Goal: Task Accomplishment & Management: Manage account settings

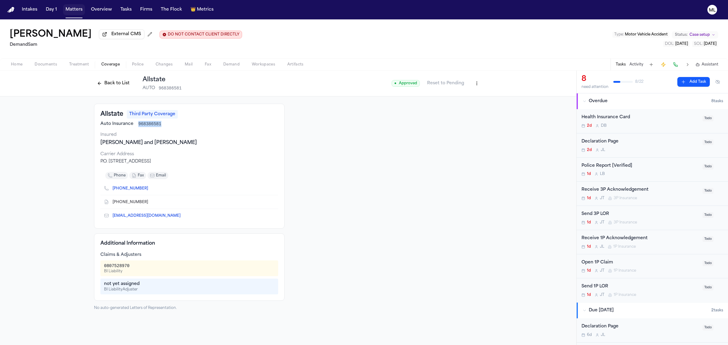
drag, startPoint x: 0, startPoint y: 0, endPoint x: 89, endPoint y: 15, distance: 89.9
click at [76, 13] on button "Matters" at bounding box center [74, 9] width 22 height 11
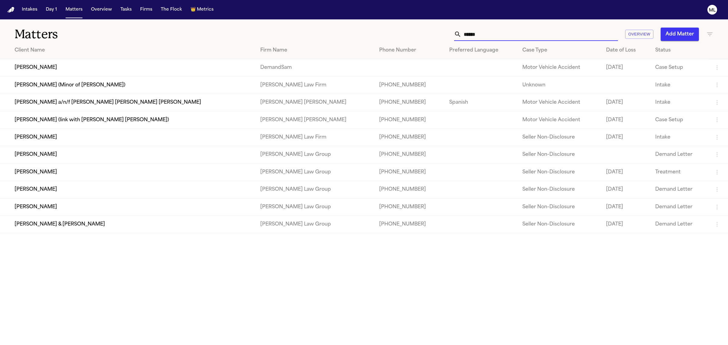
drag, startPoint x: 486, startPoint y: 34, endPoint x: 447, endPoint y: 35, distance: 38.8
click at [447, 35] on div "****** Overview Add Matter" at bounding box center [468, 34] width 489 height 13
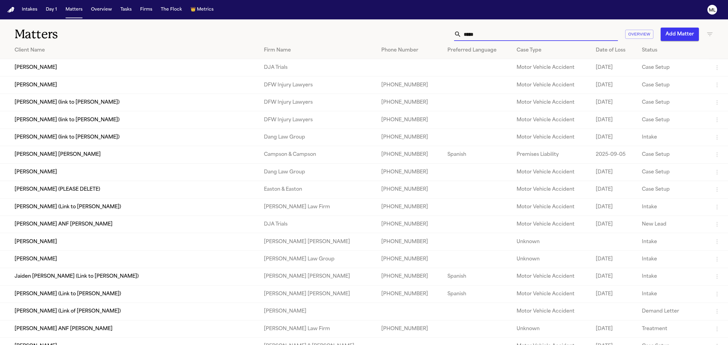
click at [496, 32] on input "*****" at bounding box center [539, 34] width 157 height 13
type input "*****"
click at [65, 73] on td "Anali Velasco" at bounding box center [129, 67] width 259 height 17
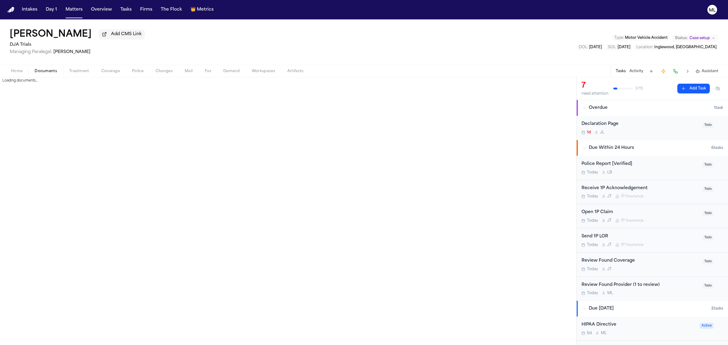
click at [50, 72] on span "Documents" at bounding box center [46, 71] width 22 height 5
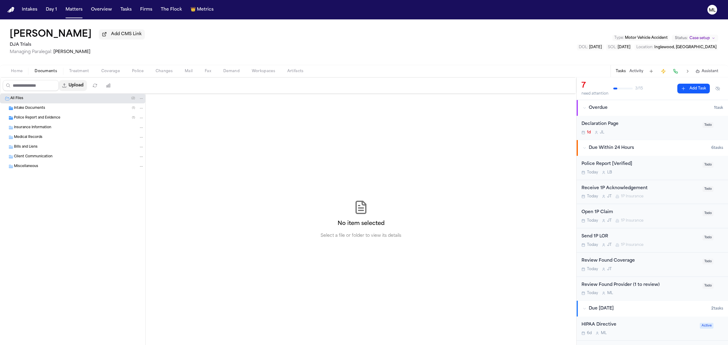
click at [80, 90] on button "Upload" at bounding box center [73, 85] width 28 height 11
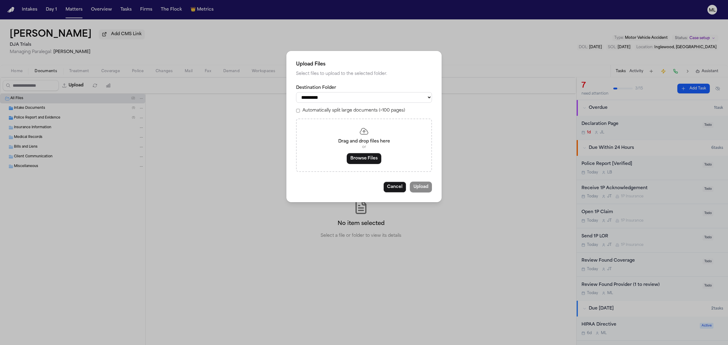
click at [345, 153] on div "Drag and drop files here or Browse Files" at bounding box center [364, 145] width 136 height 53
click at [351, 156] on button "Browse Files" at bounding box center [364, 158] width 35 height 11
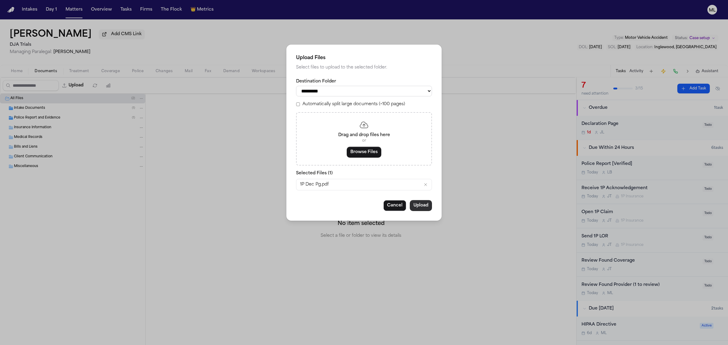
click at [424, 204] on button "Upload" at bounding box center [421, 205] width 22 height 11
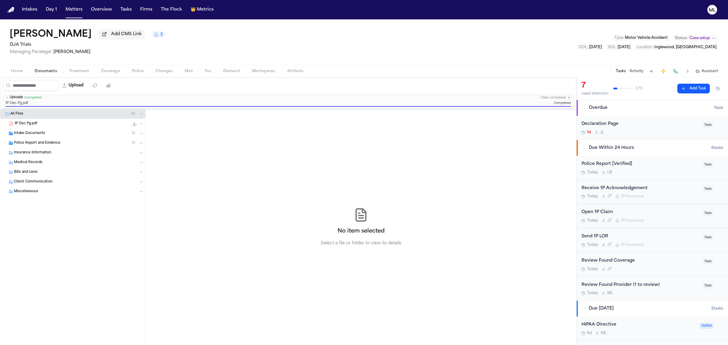
click at [632, 129] on div "Declaration Page 1d J L" at bounding box center [639, 128] width 117 height 14
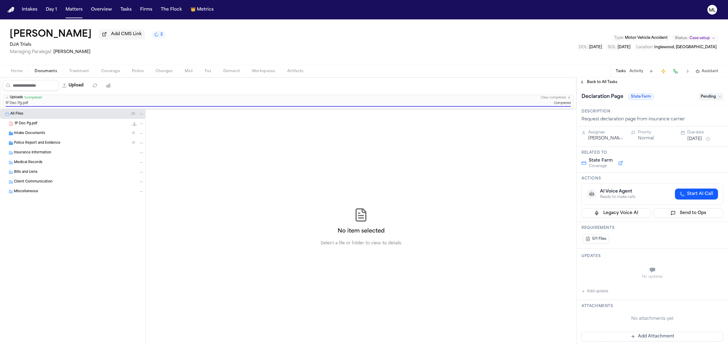
click at [699, 99] on span "Pending" at bounding box center [711, 96] width 24 height 7
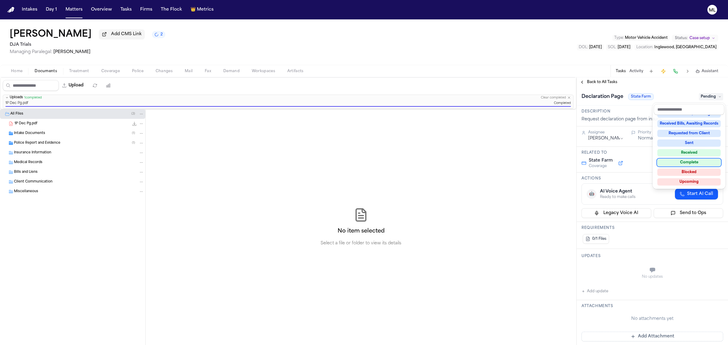
click at [696, 162] on div "Complete" at bounding box center [688, 162] width 63 height 7
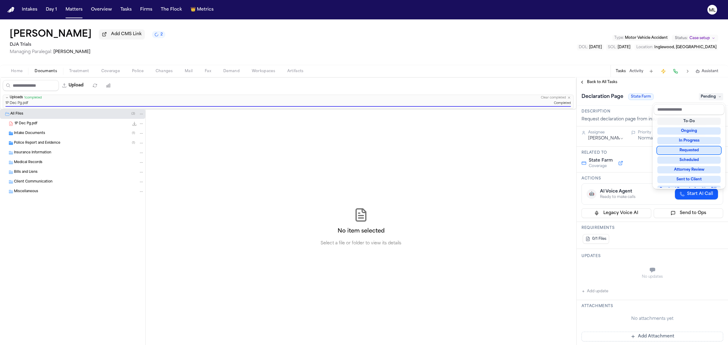
scroll to position [14, 0]
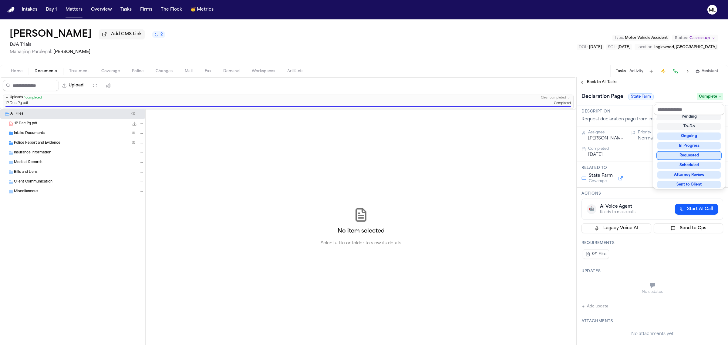
click at [588, 78] on div "**********" at bounding box center [652, 211] width 151 height 268
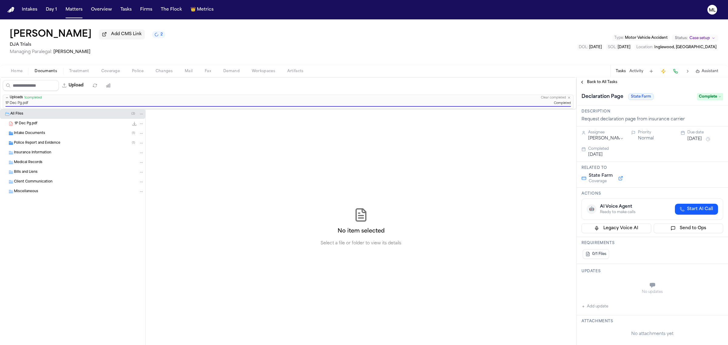
drag, startPoint x: 587, startPoint y: 80, endPoint x: 572, endPoint y: 81, distance: 15.2
click at [587, 80] on span "Back to All Tasks" at bounding box center [602, 82] width 30 height 5
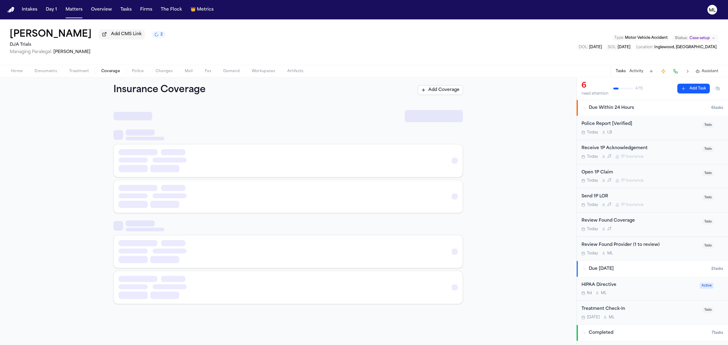
click at [106, 72] on span "Coverage" at bounding box center [110, 71] width 19 height 5
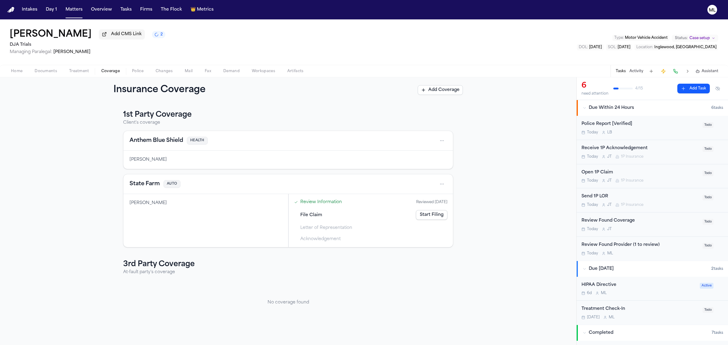
click at [42, 68] on button "Documents" at bounding box center [46, 71] width 35 height 7
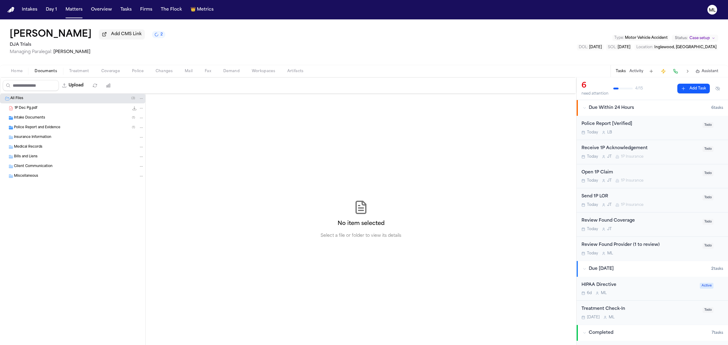
click at [113, 68] on button "Coverage" at bounding box center [110, 71] width 31 height 7
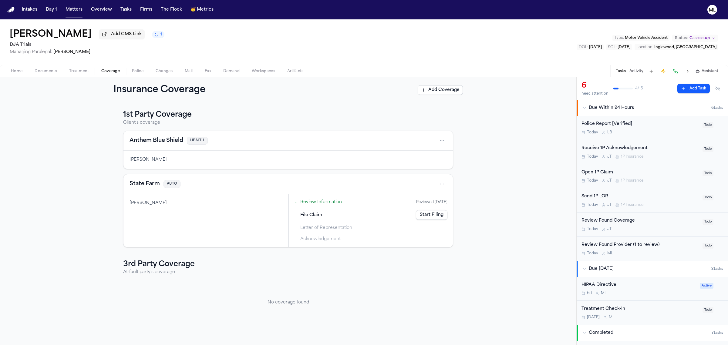
click at [141, 184] on button "State Farm" at bounding box center [145, 184] width 30 height 8
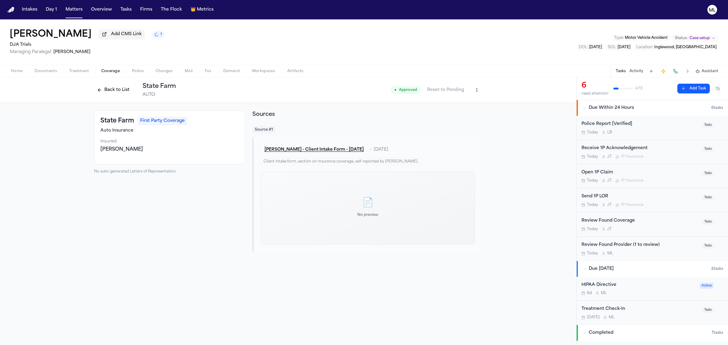
click at [481, 90] on html "Intakes Day 1 Matters Overview Tasks Firms The Flock 👑 Metrics ML Anali Velasco…" at bounding box center [364, 172] width 728 height 345
click at [465, 99] on div "Edit Coverage" at bounding box center [455, 103] width 51 height 10
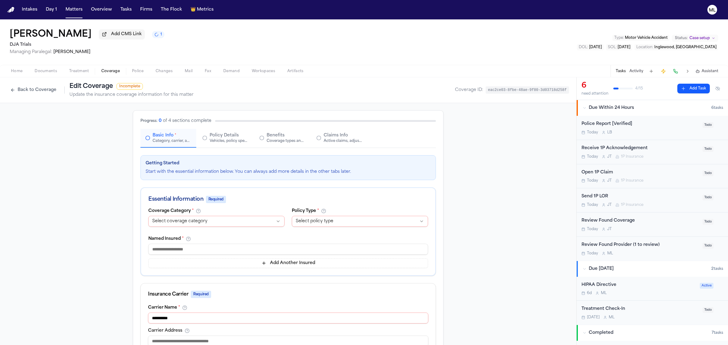
select select "**********"
select select "****"
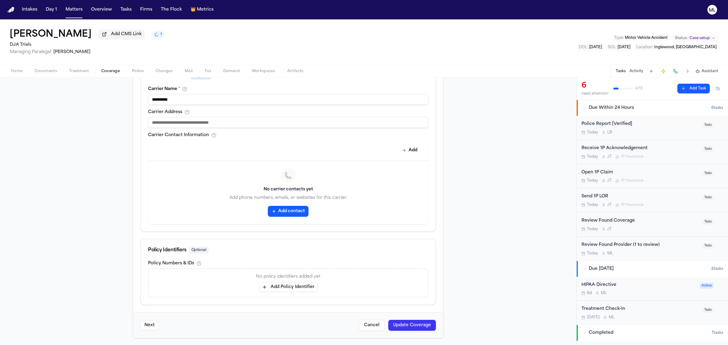
click at [275, 284] on button "Add Policy Identifier" at bounding box center [288, 287] width 59 height 10
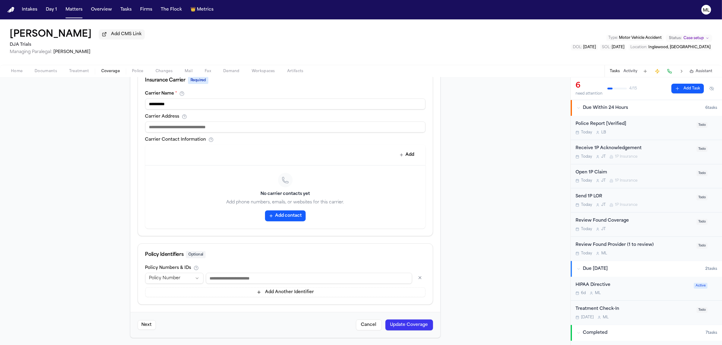
paste input "**********"
type input "**********"
drag, startPoint x: 316, startPoint y: 282, endPoint x: 149, endPoint y: 277, distance: 167.5
click at [149, 277] on div "**********" at bounding box center [285, 278] width 280 height 11
type input "**********"
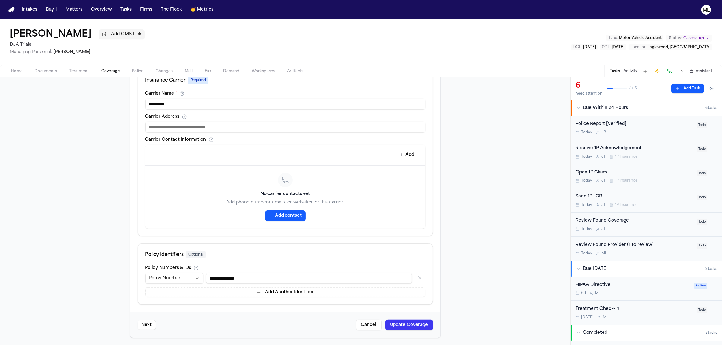
click at [414, 327] on button "Update Coverage" at bounding box center [410, 325] width 48 height 11
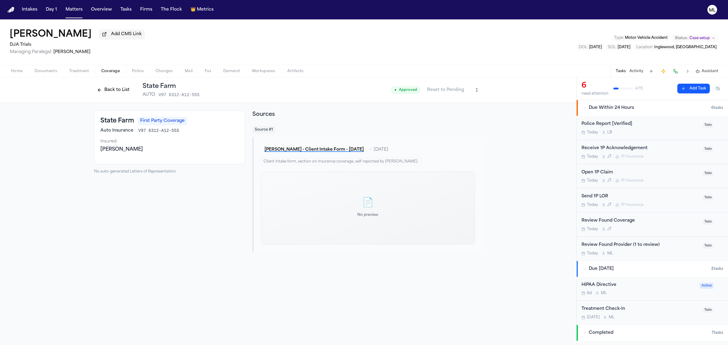
click at [18, 71] on span "Home" at bounding box center [17, 71] width 12 height 5
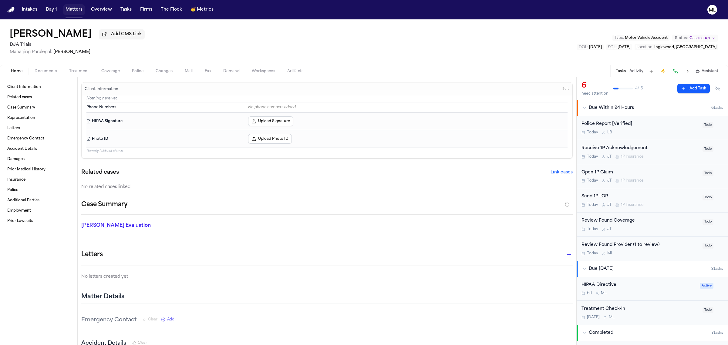
drag, startPoint x: 75, startPoint y: 6, endPoint x: 359, endPoint y: 16, distance: 284.1
click at [75, 6] on button "Matters" at bounding box center [74, 9] width 22 height 11
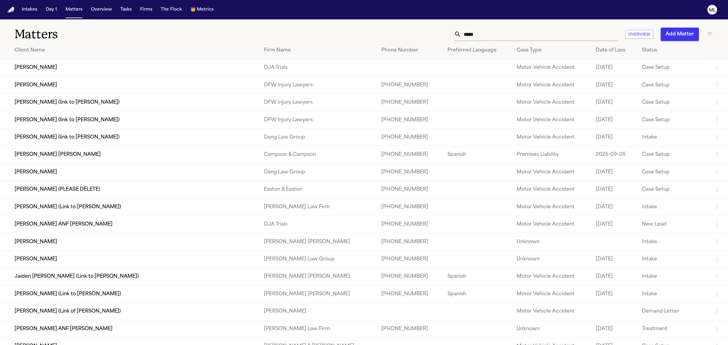
click at [455, 34] on div "*****" at bounding box center [536, 34] width 164 height 13
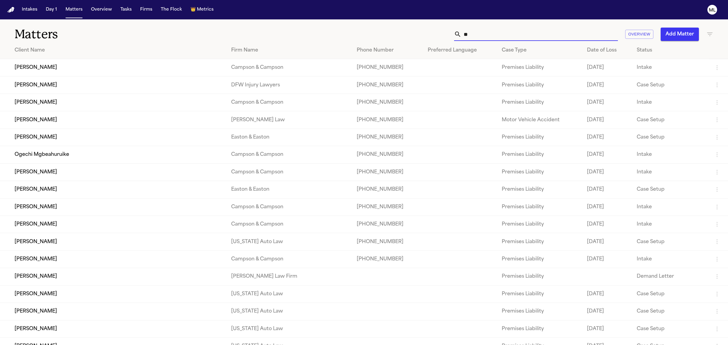
type input "*"
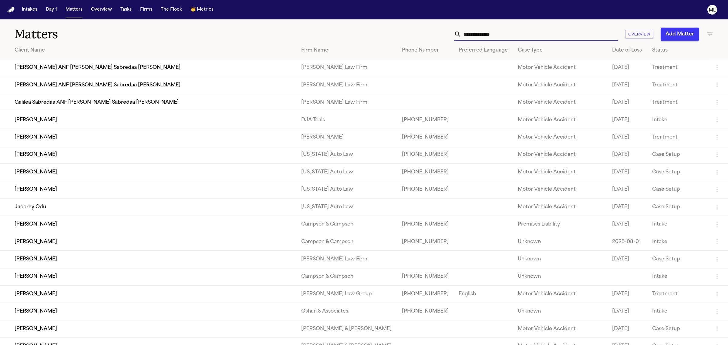
click at [682, 33] on button "Add Matter" at bounding box center [680, 34] width 38 height 13
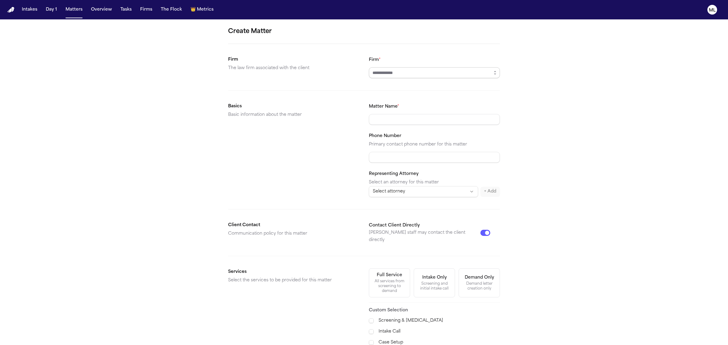
click at [406, 68] on input "Firm *" at bounding box center [434, 72] width 131 height 11
click at [491, 73] on button "button" at bounding box center [495, 72] width 10 height 11
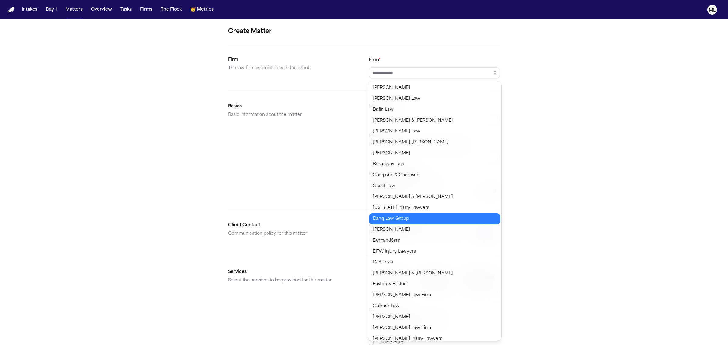
type input "**********"
click at [407, 222] on body "**********" at bounding box center [364, 172] width 728 height 345
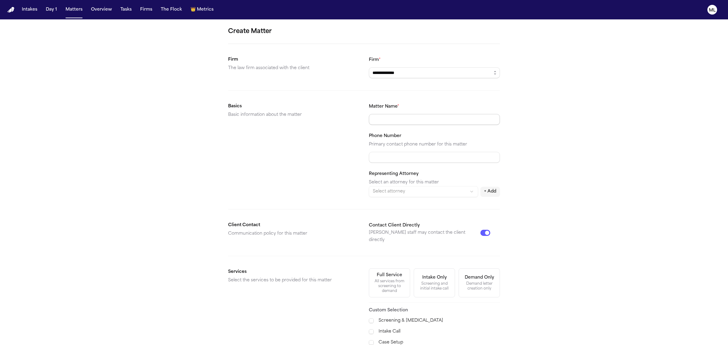
click at [408, 125] on input "Matter Name *" at bounding box center [434, 119] width 131 height 11
type input "**********"
paste input "**********"
click at [373, 157] on input "**********" at bounding box center [434, 157] width 131 height 11
type input "**********"
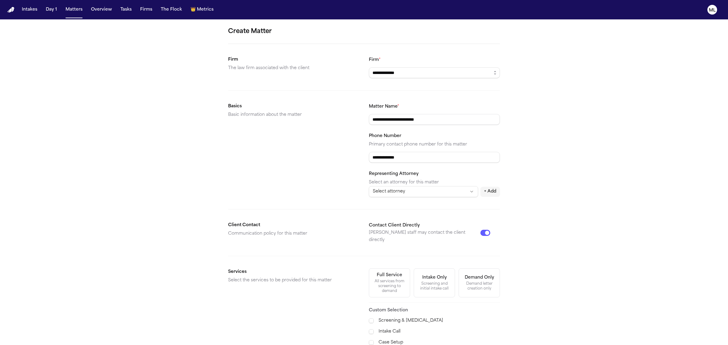
click at [431, 194] on html "**********" at bounding box center [364, 172] width 728 height 345
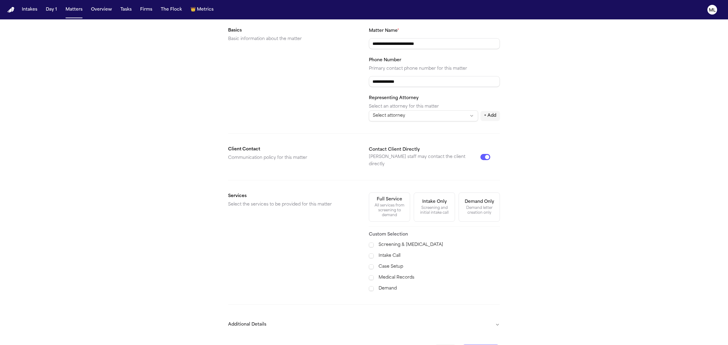
click at [389, 252] on label "Intake Call" at bounding box center [439, 255] width 121 height 7
click at [389, 257] on div "Screening & Retainer Intake Call Case Setup Medical Records Demand" at bounding box center [434, 266] width 131 height 51
click at [389, 264] on label "Case Setup" at bounding box center [439, 266] width 121 height 7
click at [389, 274] on label "Medical Records" at bounding box center [439, 277] width 121 height 7
click at [387, 285] on label "Demand" at bounding box center [439, 288] width 121 height 7
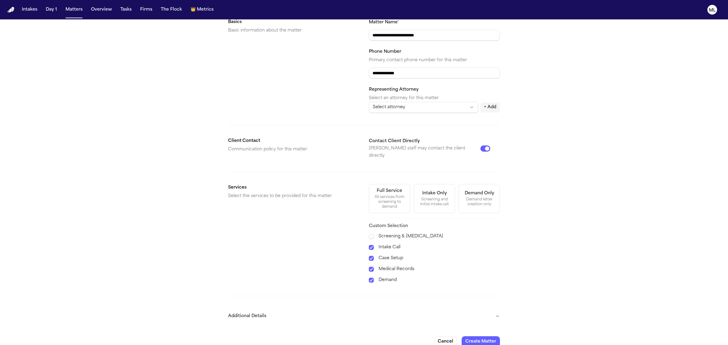
scroll to position [88, 0]
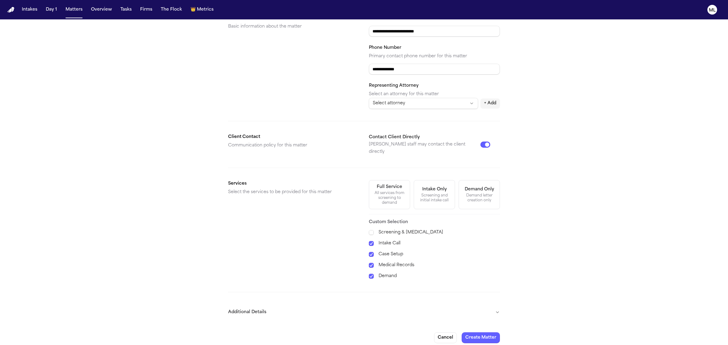
click at [491, 310] on button "Additional Details" at bounding box center [364, 313] width 272 height 16
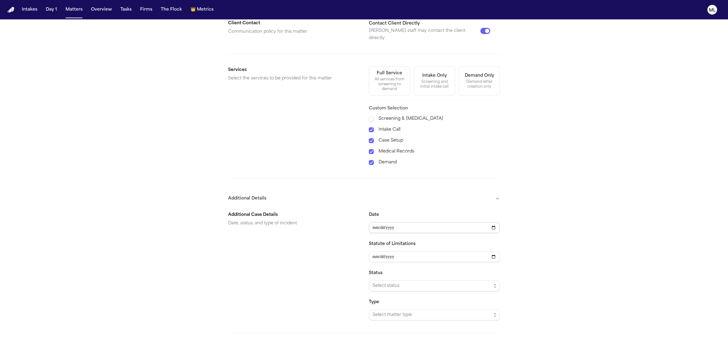
click at [391, 226] on input "Date" at bounding box center [434, 227] width 131 height 11
type input "**********"
click at [387, 282] on span "Select status" at bounding box center [431, 285] width 119 height 7
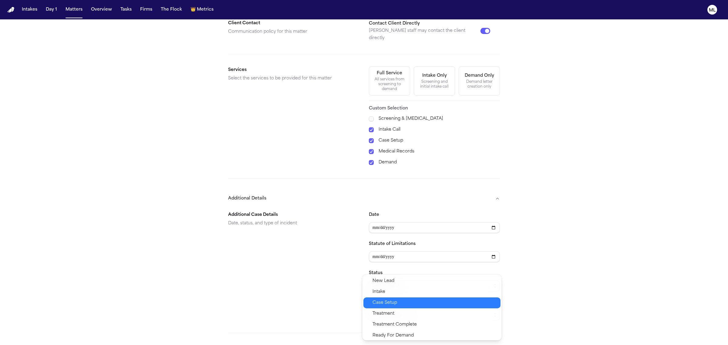
click at [389, 299] on div "Case Setup" at bounding box center [431, 303] width 137 height 11
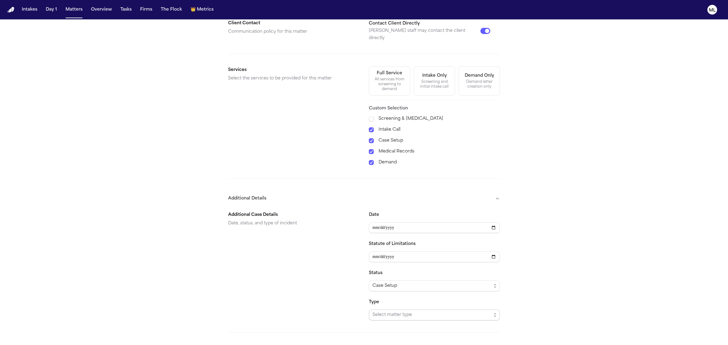
click at [395, 312] on span "Select matter type" at bounding box center [431, 315] width 119 height 7
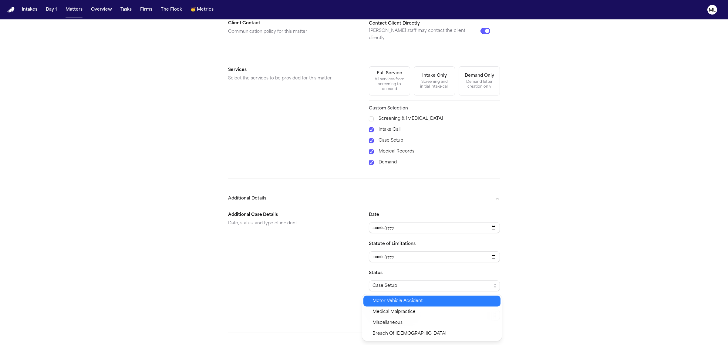
click at [397, 300] on span "Motor Vehicle Accident" at bounding box center [397, 301] width 50 height 7
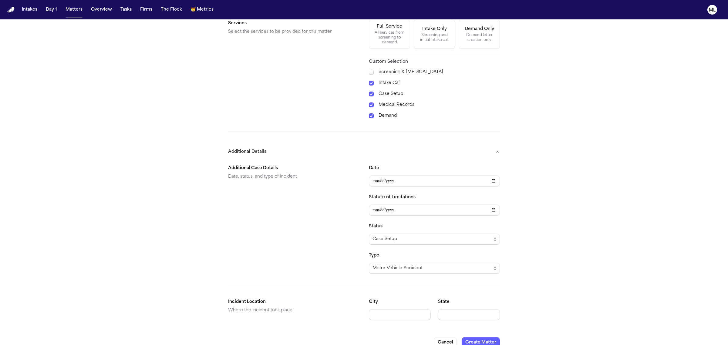
scroll to position [255, 0]
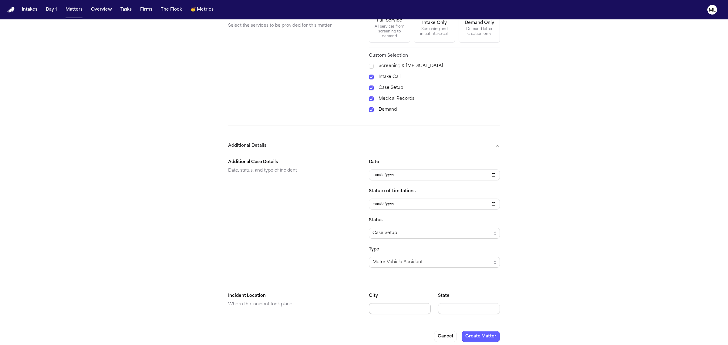
click at [392, 308] on input "City" at bounding box center [400, 308] width 62 height 11
type input "******"
type input "**"
click at [463, 331] on button "Create Matter" at bounding box center [481, 336] width 38 height 11
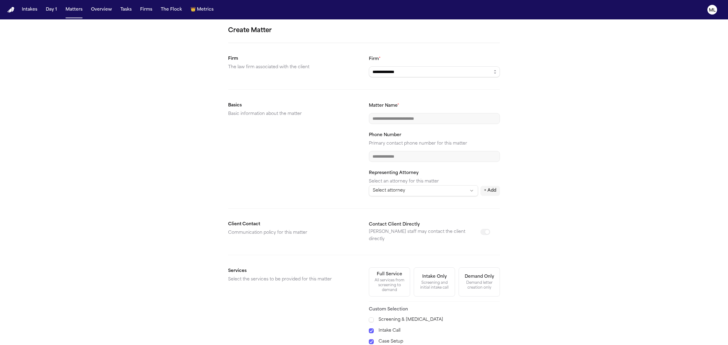
scroll to position [0, 0]
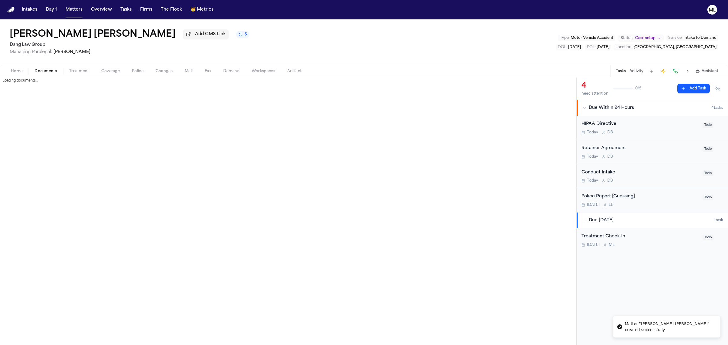
click at [49, 73] on span "Documents" at bounding box center [46, 71] width 22 height 5
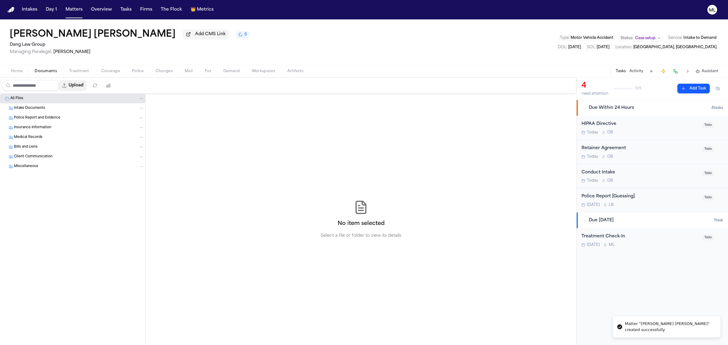
click at [86, 89] on button "Upload" at bounding box center [73, 85] width 28 height 11
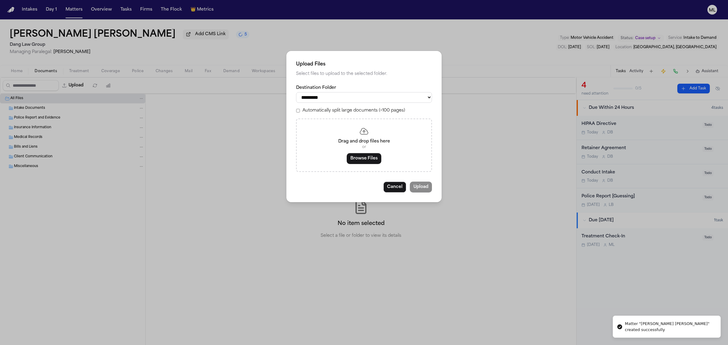
click at [363, 159] on button "Browse Files" at bounding box center [364, 158] width 35 height 11
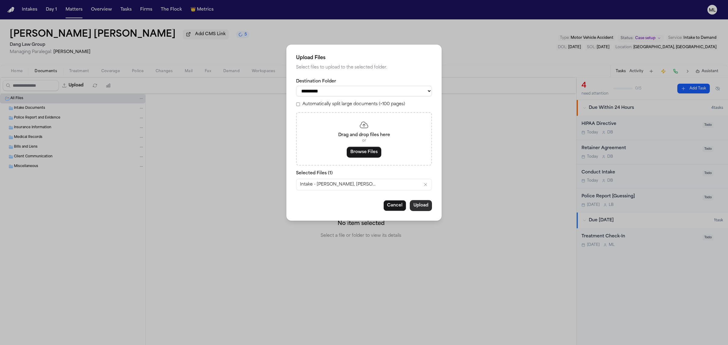
click at [419, 202] on button "Upload" at bounding box center [421, 205] width 22 height 11
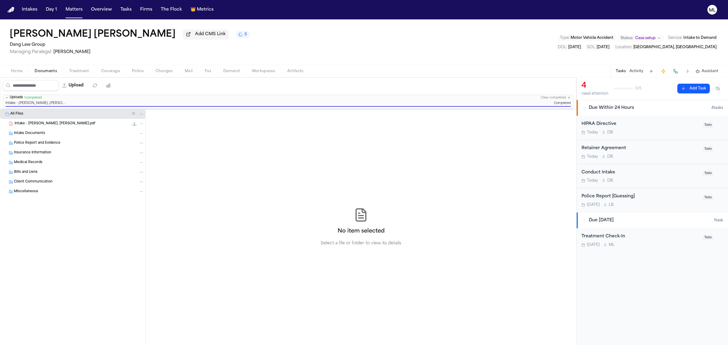
click at [664, 157] on div "Today D B" at bounding box center [639, 156] width 117 height 5
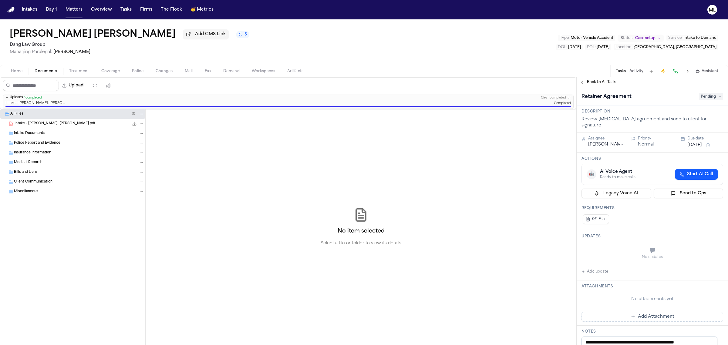
click at [701, 97] on span "Pending" at bounding box center [711, 96] width 24 height 7
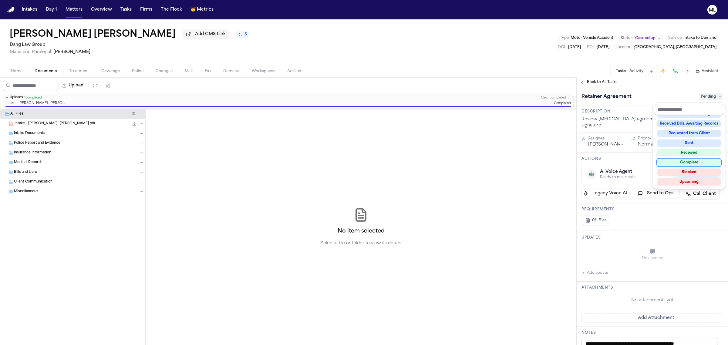
click at [690, 161] on div "Complete" at bounding box center [688, 162] width 63 height 7
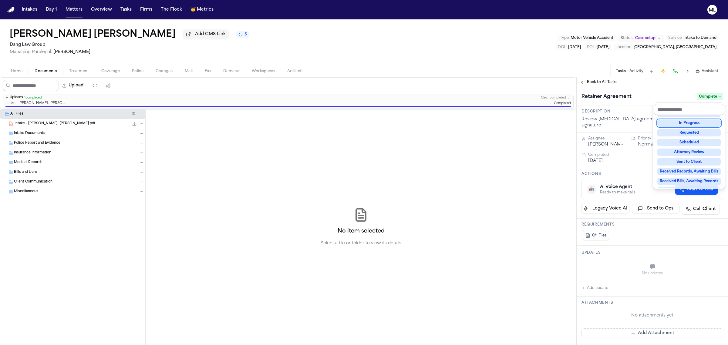
click at [607, 84] on div "**********" at bounding box center [652, 211] width 151 height 268
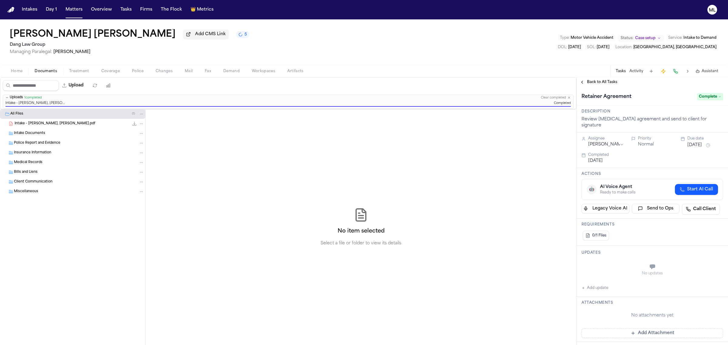
click at [607, 84] on span "Back to All Tasks" at bounding box center [602, 82] width 30 height 5
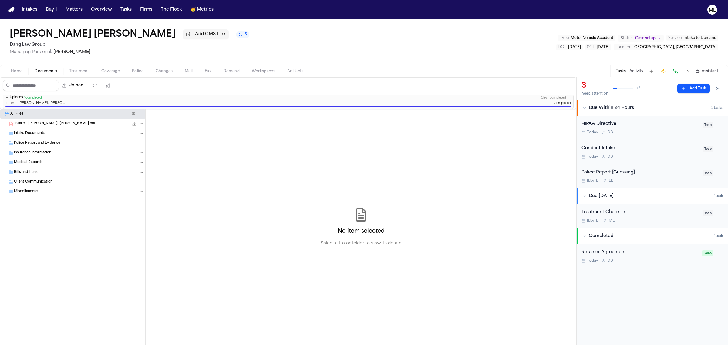
click at [670, 126] on div "HIPAA Directive" at bounding box center [639, 124] width 117 height 7
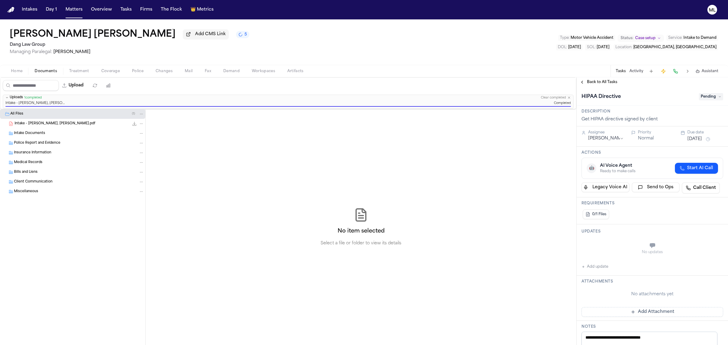
click at [700, 96] on span "Pending" at bounding box center [711, 96] width 24 height 7
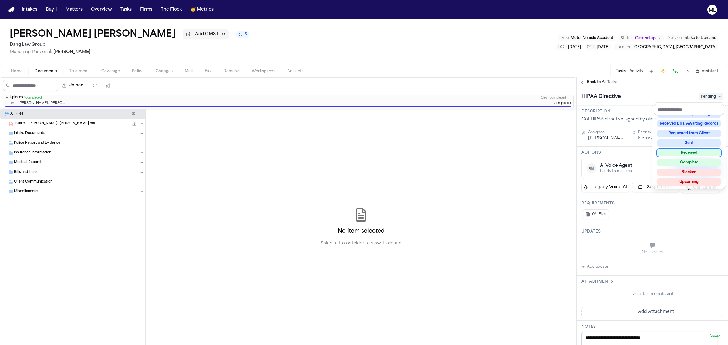
click at [685, 154] on div "Received" at bounding box center [688, 152] width 63 height 7
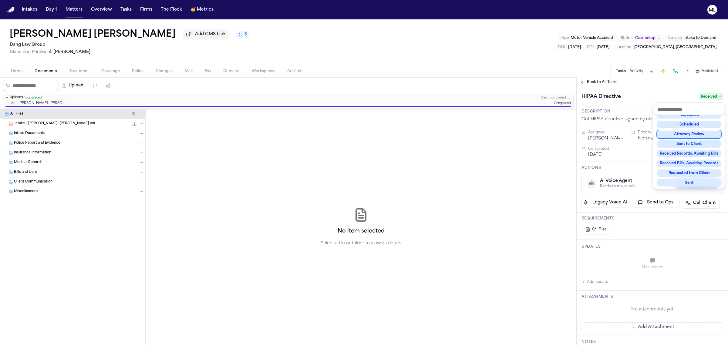
click at [603, 84] on div "**********" at bounding box center [652, 211] width 151 height 268
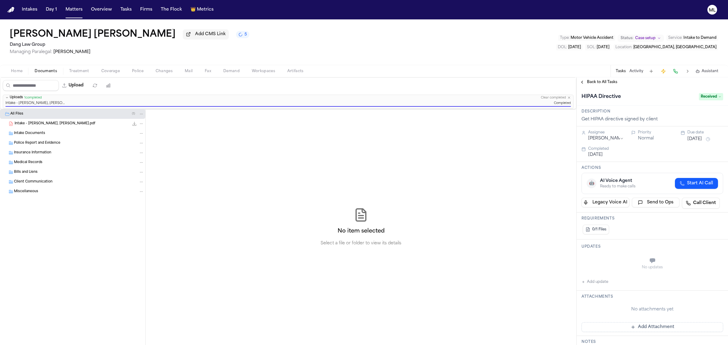
click at [603, 81] on span "Back to All Tasks" at bounding box center [602, 82] width 30 height 5
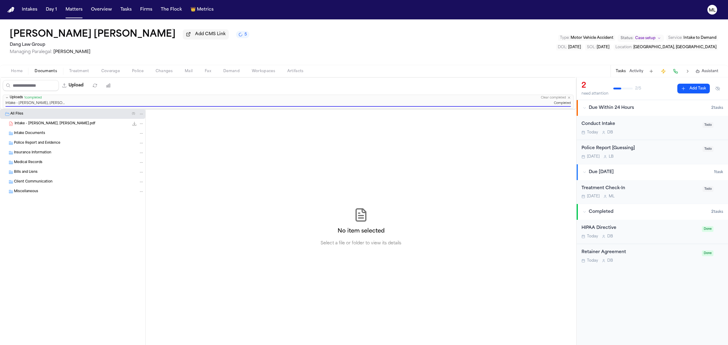
click at [669, 126] on div "Conduct Intake" at bounding box center [639, 124] width 117 height 7
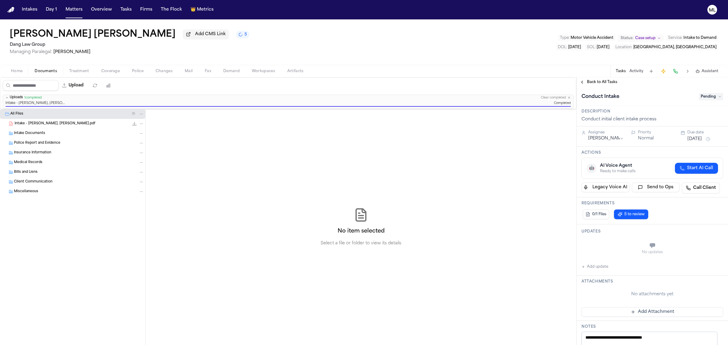
click at [702, 94] on span "Pending" at bounding box center [711, 96] width 24 height 7
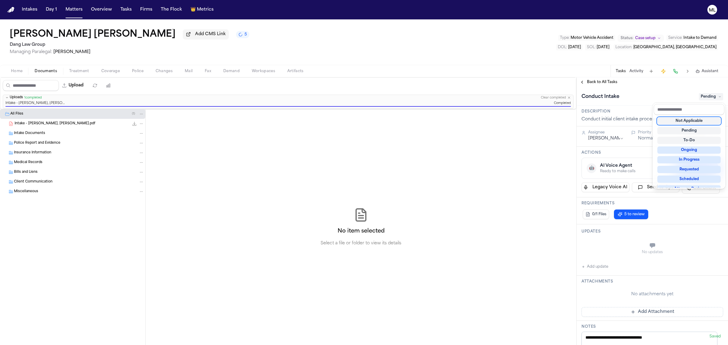
click at [681, 94] on div "Conduct Intake Pending" at bounding box center [652, 97] width 142 height 10
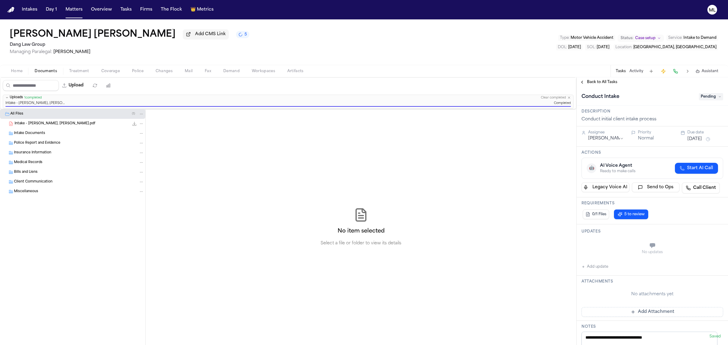
click at [610, 138] on html "Intakes Day 1 Matters Overview Tasks Firms The Flock 👑 Metrics ML Melba Lilian …" at bounding box center [364, 172] width 728 height 345
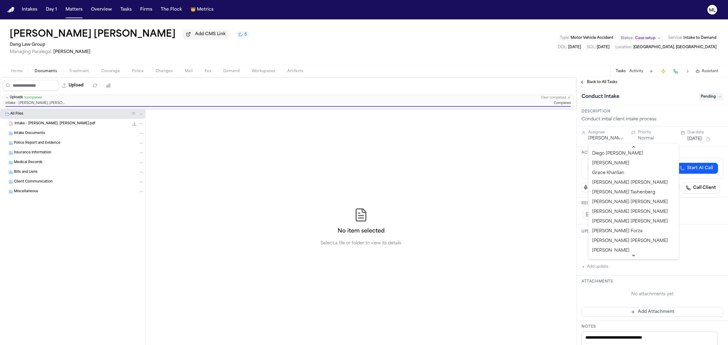
scroll to position [275, 0]
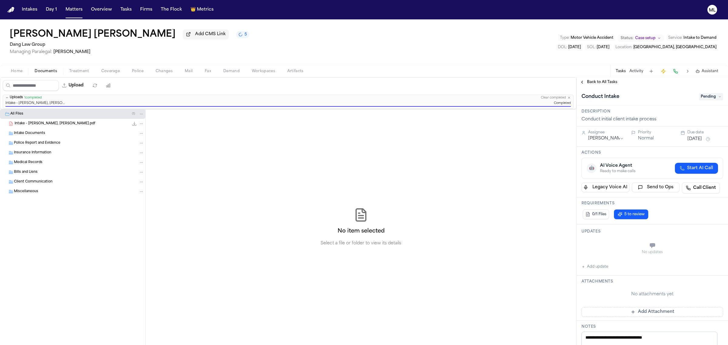
click at [701, 95] on span "Pending" at bounding box center [711, 96] width 24 height 7
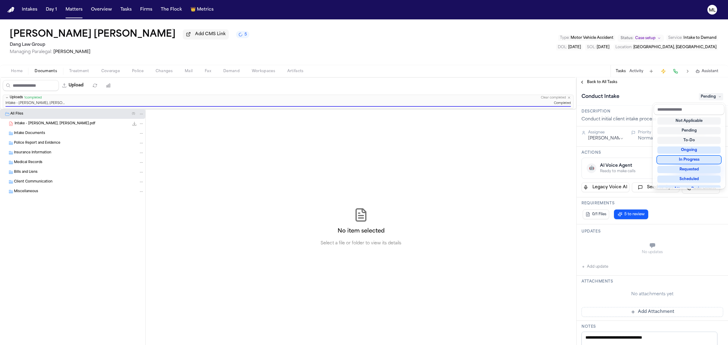
click at [686, 158] on div "In Progress" at bounding box center [688, 159] width 63 height 7
click at [595, 76] on div "Melba Lilian Carrasco Palma Add CMS Link 5 Dang Law Group Managing Paralegal: M…" at bounding box center [364, 182] width 728 height 326
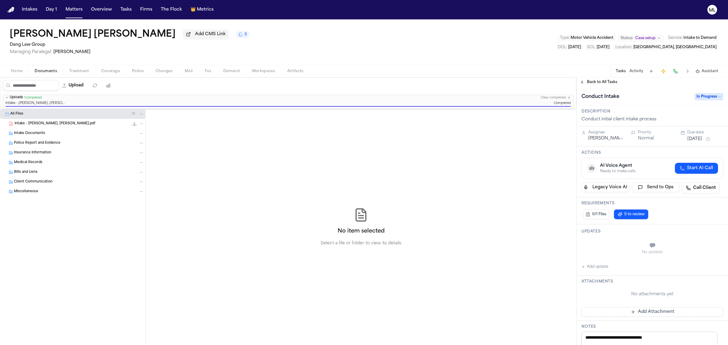
click at [598, 81] on span "Back to All Tasks" at bounding box center [602, 82] width 30 height 5
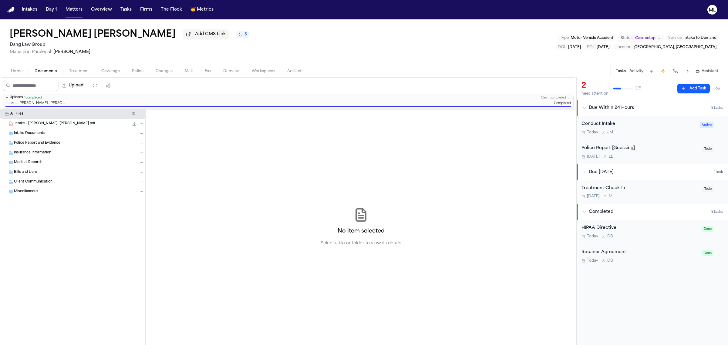
click at [117, 73] on span "Coverage" at bounding box center [110, 71] width 19 height 5
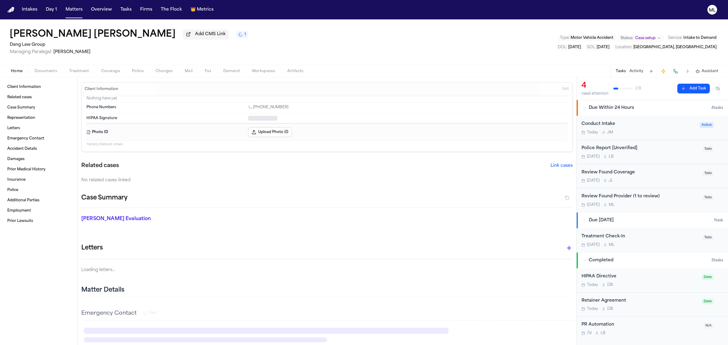
click at [13, 72] on span "Home" at bounding box center [17, 71] width 12 height 5
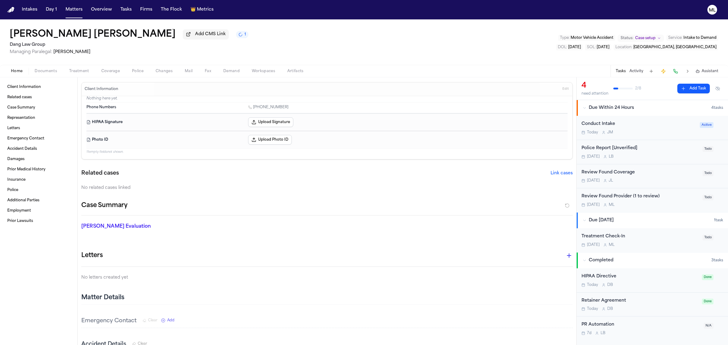
click at [112, 72] on span "Coverage" at bounding box center [110, 71] width 19 height 5
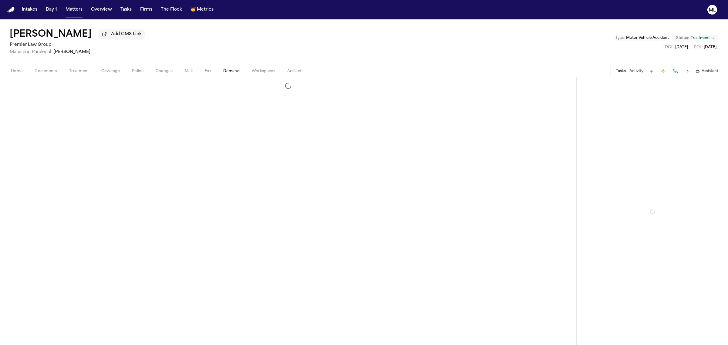
select select "**********"
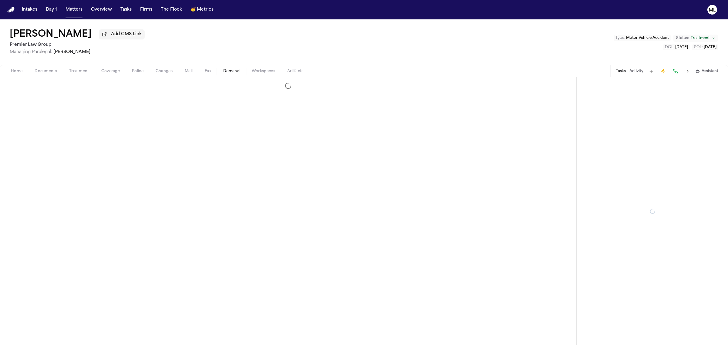
select select "**********"
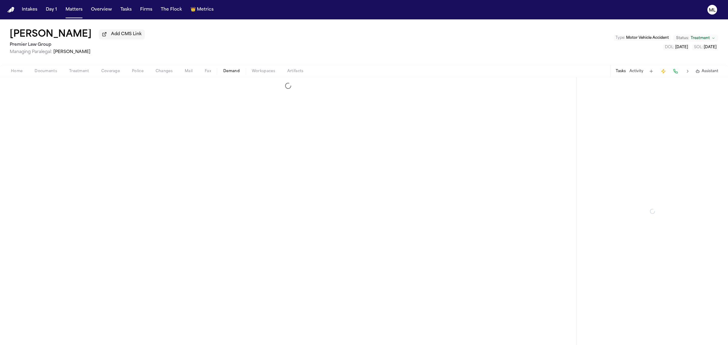
select select "**********"
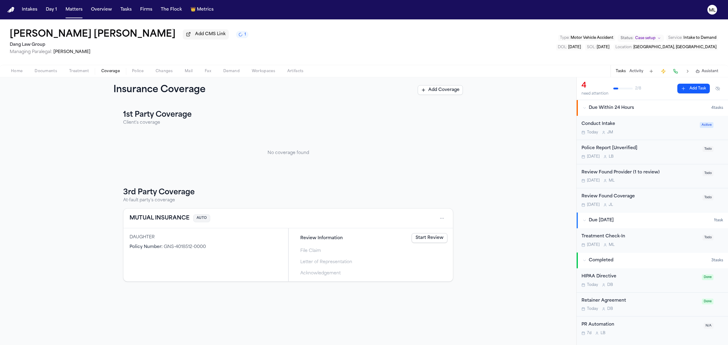
click at [421, 237] on link "Start Review" at bounding box center [430, 238] width 36 height 10
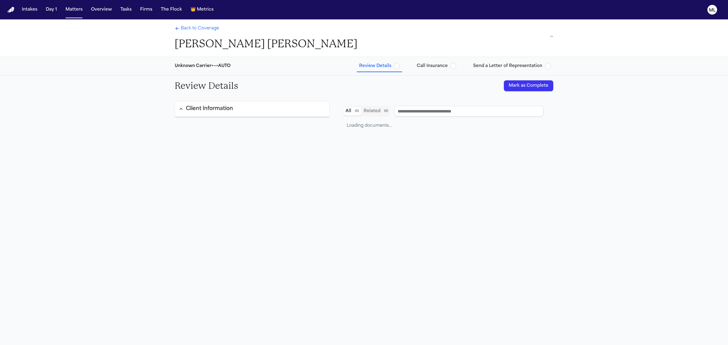
type input "**********"
click at [220, 112] on div "Vehicle Information" at bounding box center [211, 109] width 51 height 8
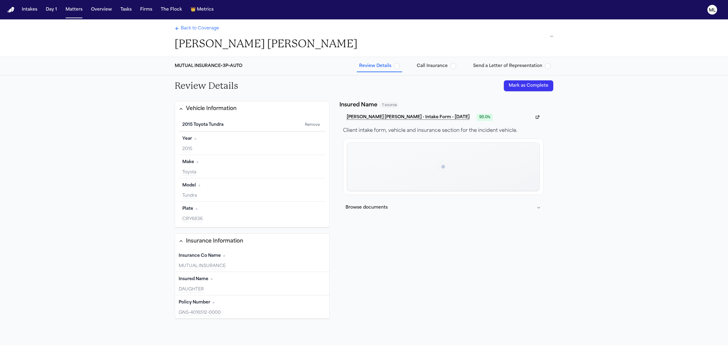
click at [214, 286] on div "Insured Name Edit DAUGHTER" at bounding box center [252, 283] width 154 height 23
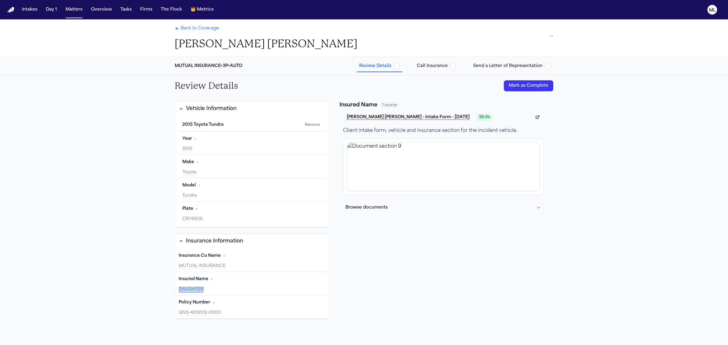
drag, startPoint x: 208, startPoint y: 288, endPoint x: 177, endPoint y: 288, distance: 30.3
click at [177, 288] on div "Insured Name Edit DAUGHTER" at bounding box center [252, 283] width 154 height 23
click at [211, 287] on div "DAUGHTER" at bounding box center [252, 290] width 147 height 6
click at [312, 281] on button "Edit" at bounding box center [318, 280] width 15 height 10
drag, startPoint x: 225, startPoint y: 286, endPoint x: 161, endPoint y: 284, distance: 63.7
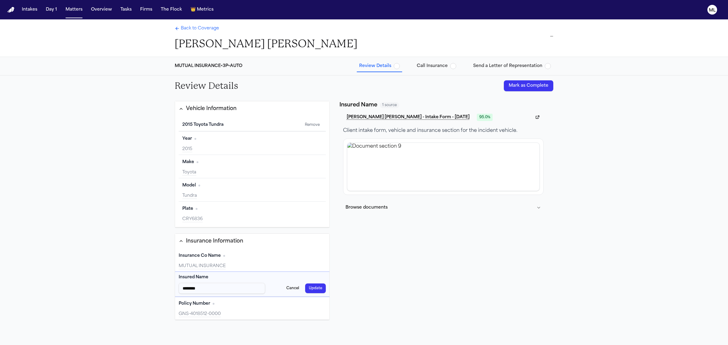
click at [161, 284] on div "Review Details Mark as Complete Vehicle Information 2015 Toyota Tundra Remove Y…" at bounding box center [364, 237] width 728 height 323
type input "**********"
click at [314, 289] on button "Update" at bounding box center [315, 289] width 21 height 10
click at [521, 85] on button "Mark as Complete" at bounding box center [528, 85] width 49 height 11
click at [196, 34] on div "Back to Coverage Melba Lilian Carrasco Palma" at bounding box center [266, 37] width 183 height 25
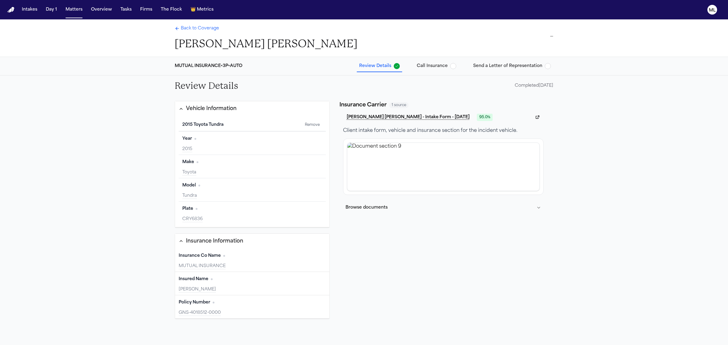
click at [199, 28] on span "Back to Coverage" at bounding box center [200, 28] width 38 height 6
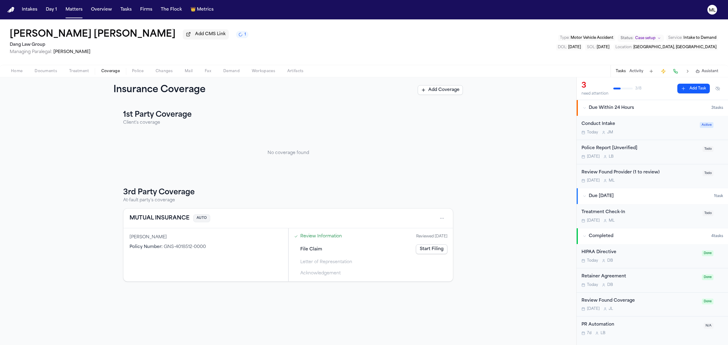
click at [159, 217] on button "MUTUAL INSURANCE" at bounding box center [160, 218] width 60 height 8
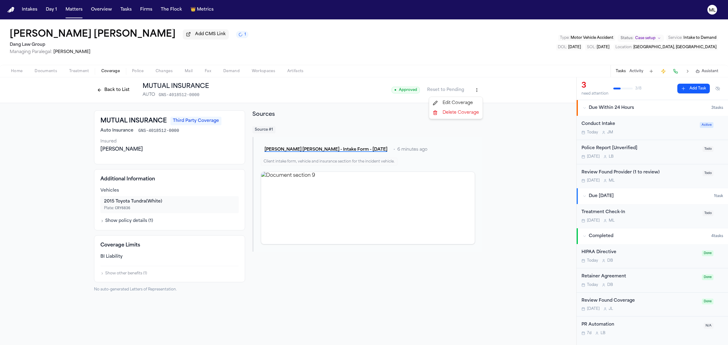
click at [476, 90] on html "Intakes Day 1 Matters Overview Tasks Firms The Flock 👑 Metrics ML Melba Lilian …" at bounding box center [364, 172] width 728 height 345
click at [466, 100] on div "Edit Coverage" at bounding box center [455, 103] width 51 height 10
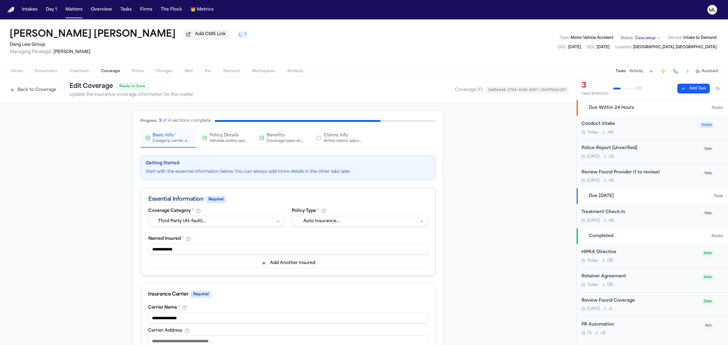
click at [244, 221] on html "Intakes Day 1 Matters Overview Tasks Firms The Flock 👑 Metrics ML Melba Lilian …" at bounding box center [364, 172] width 728 height 345
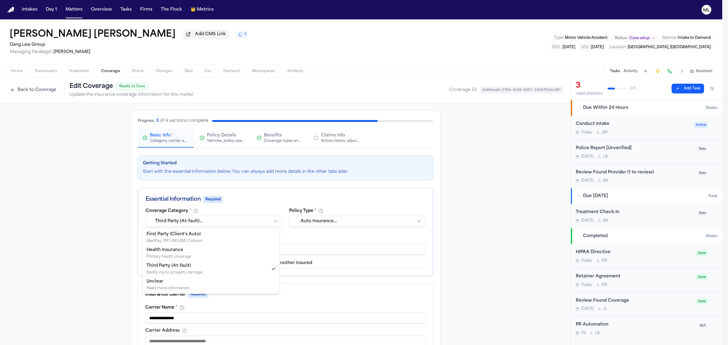
select select "**********"
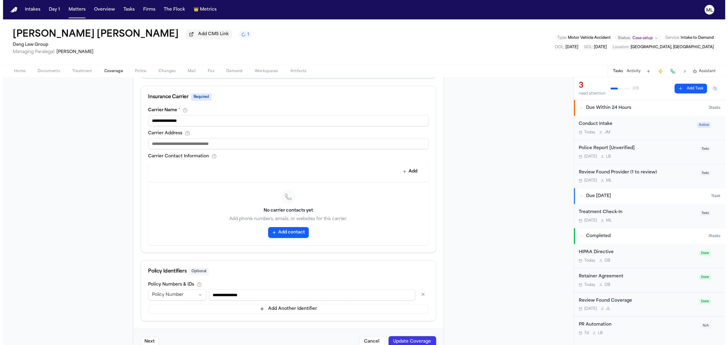
scroll to position [214, 0]
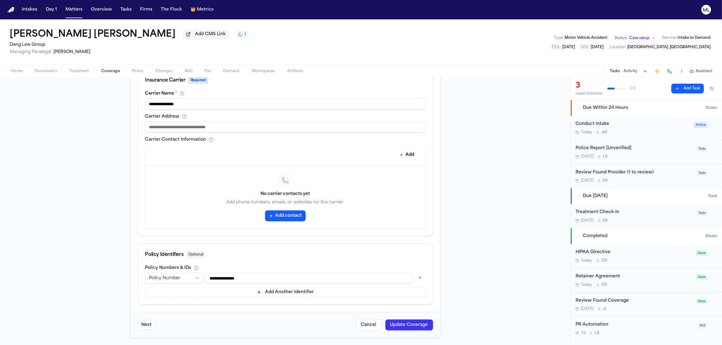
click at [403, 325] on button "Update Coverage" at bounding box center [410, 325] width 48 height 11
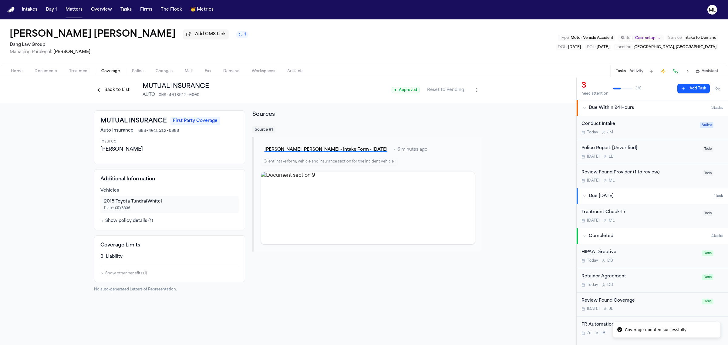
click at [111, 92] on button "Back to List" at bounding box center [113, 90] width 39 height 10
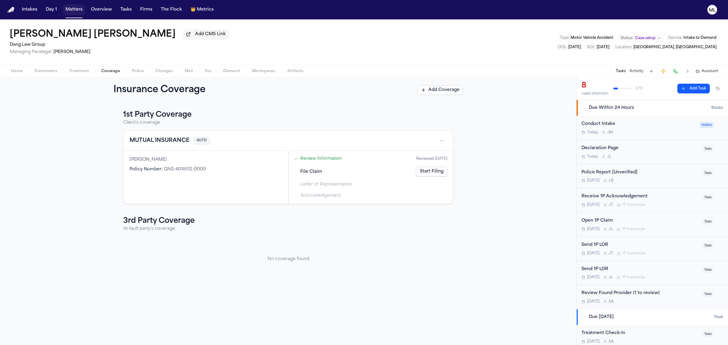
drag, startPoint x: 74, startPoint y: 9, endPoint x: 51, endPoint y: 8, distance: 23.1
click at [74, 9] on button "Matters" at bounding box center [74, 9] width 22 height 11
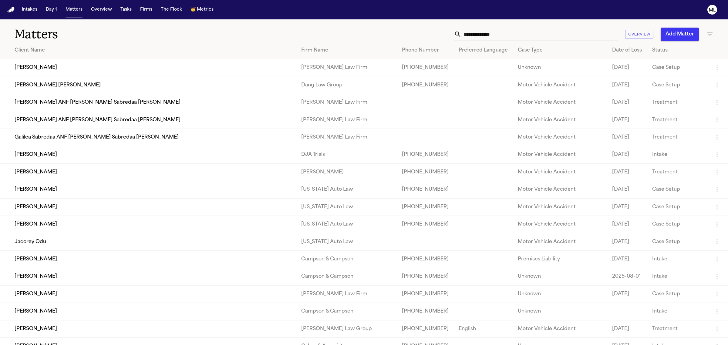
click at [525, 29] on input "text" at bounding box center [539, 34] width 157 height 13
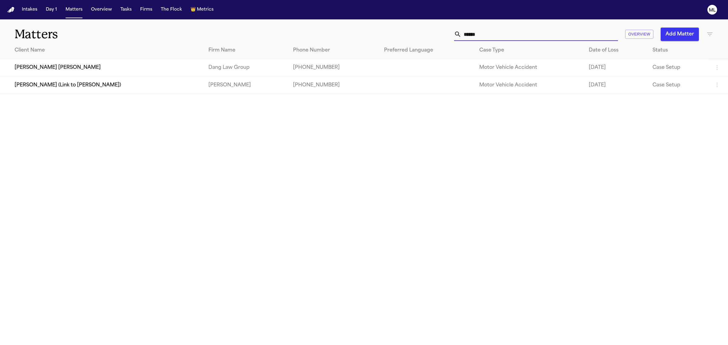
type input "******"
click at [97, 70] on td "Miguel Alfonso Ceballos Hernandez" at bounding box center [102, 67] width 204 height 17
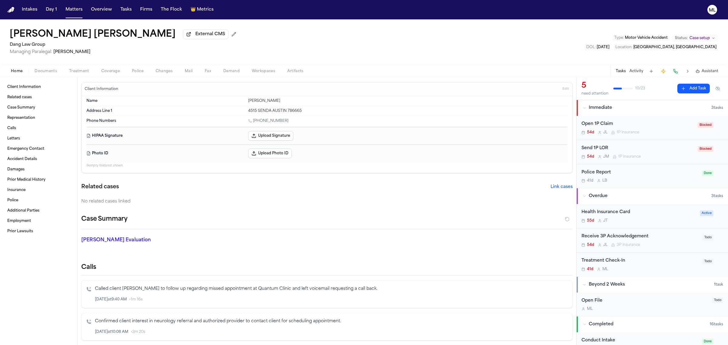
click at [663, 122] on div "Open 1P Claim" at bounding box center [637, 124] width 113 height 7
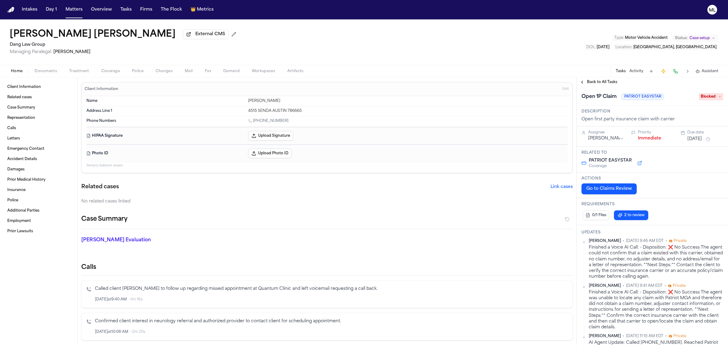
click at [702, 101] on div "Open 1P Claim PATRIOT EASYSTAR Blocked" at bounding box center [652, 97] width 142 height 10
click at [703, 96] on span "Blocked" at bounding box center [711, 96] width 24 height 7
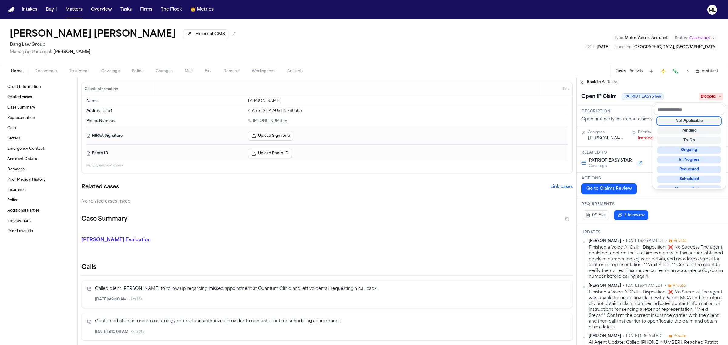
click at [686, 120] on div "Not Applicable" at bounding box center [688, 120] width 63 height 7
click at [596, 79] on div "**********" at bounding box center [652, 211] width 151 height 268
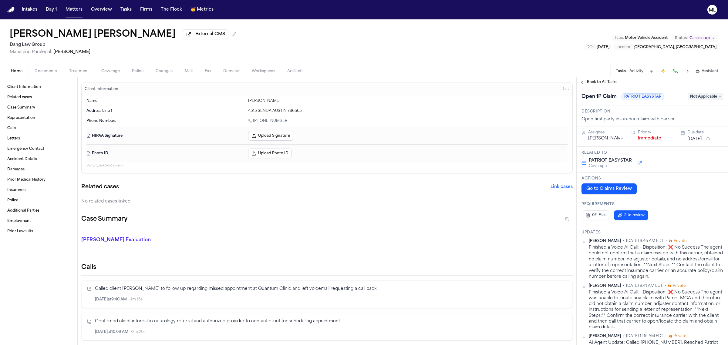
click at [596, 79] on div "Back to All Tasks" at bounding box center [652, 82] width 151 height 10
click at [597, 81] on span "Back to All Tasks" at bounding box center [602, 82] width 30 height 5
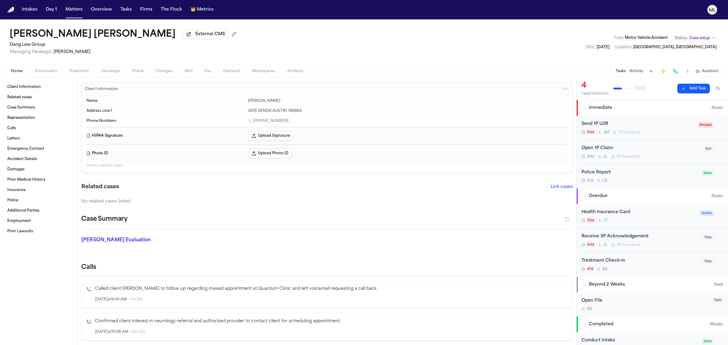
click at [663, 129] on div "Send 1P LOR 54d J M 1P Insurance" at bounding box center [637, 128] width 113 height 14
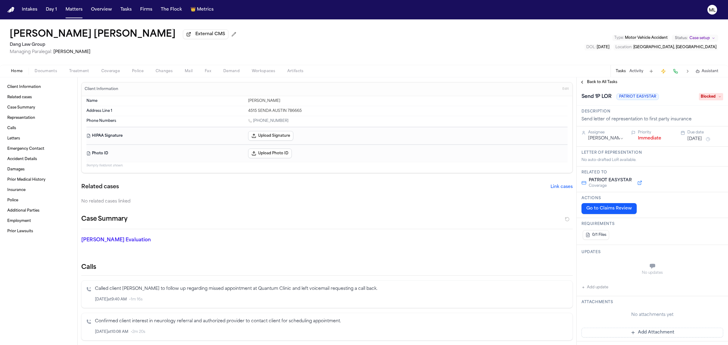
click at [706, 96] on span "Blocked" at bounding box center [711, 96] width 24 height 7
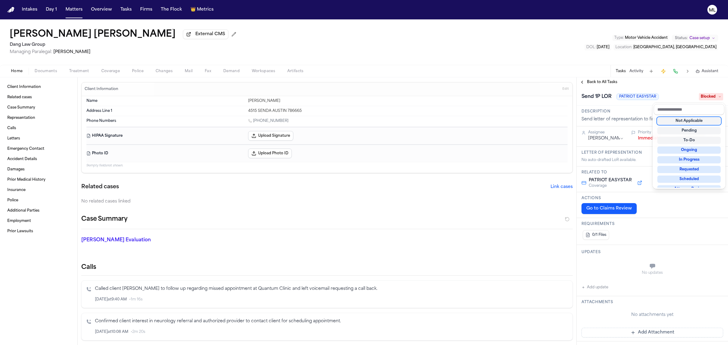
click at [692, 119] on div "Not Applicable" at bounding box center [688, 120] width 63 height 7
click at [597, 78] on div "**********" at bounding box center [652, 211] width 151 height 268
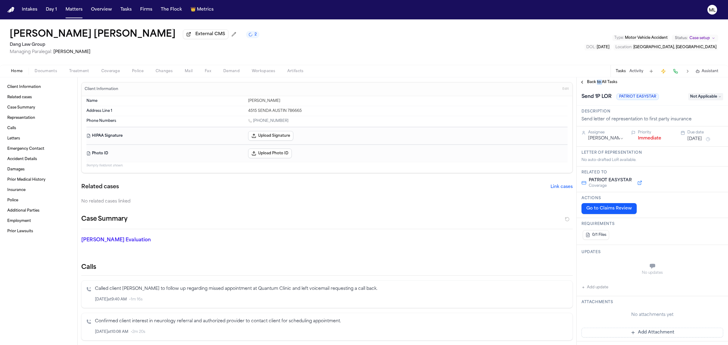
click at [597, 78] on div "Back to All Tasks" at bounding box center [652, 82] width 151 height 10
click at [605, 81] on span "Back to All Tasks" at bounding box center [602, 82] width 30 height 5
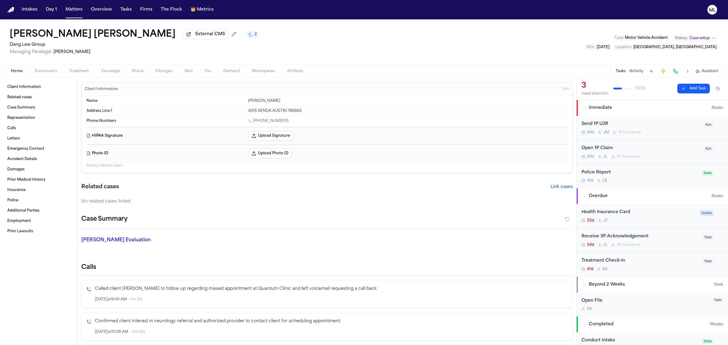
click at [673, 122] on div "Send 1P LOR" at bounding box center [640, 124] width 119 height 7
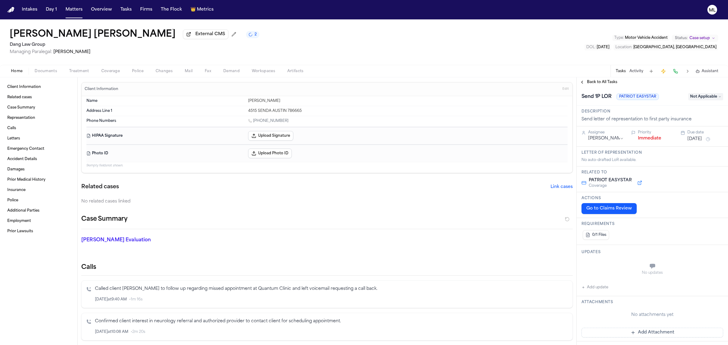
click at [701, 99] on span "Not Applicable" at bounding box center [705, 96] width 35 height 7
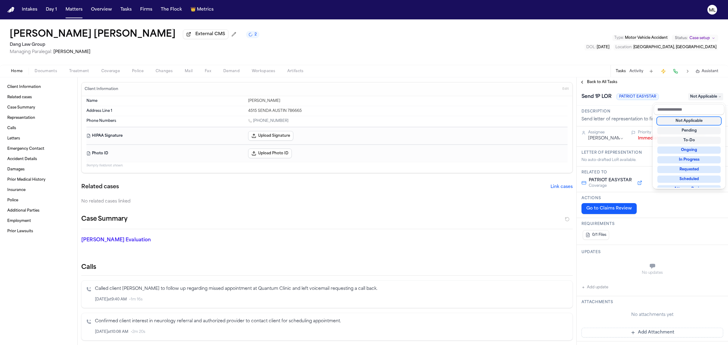
click at [686, 119] on div "Not Applicable" at bounding box center [688, 120] width 63 height 7
click at [599, 82] on div "**********" at bounding box center [652, 211] width 151 height 268
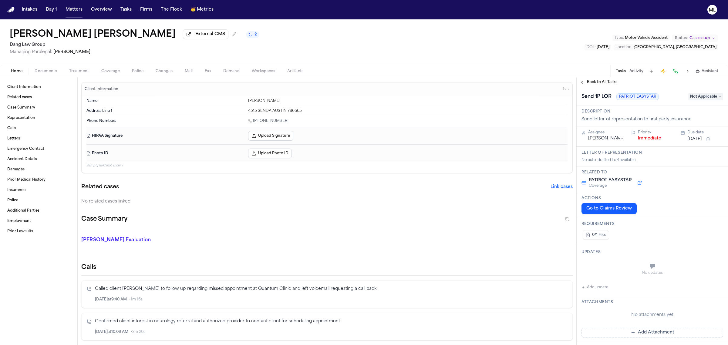
click at [599, 82] on span "Back to All Tasks" at bounding box center [602, 82] width 30 height 5
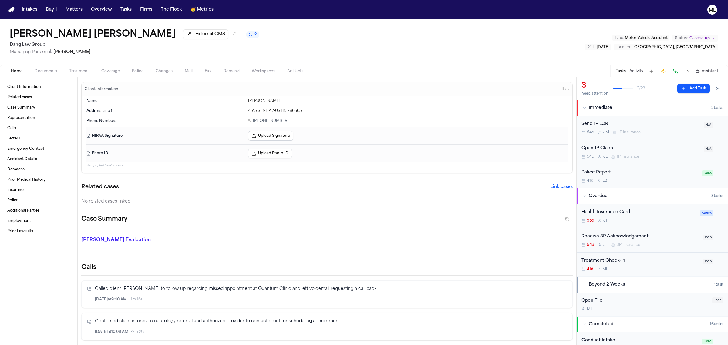
click at [670, 124] on div "Send 1P LOR" at bounding box center [640, 124] width 119 height 7
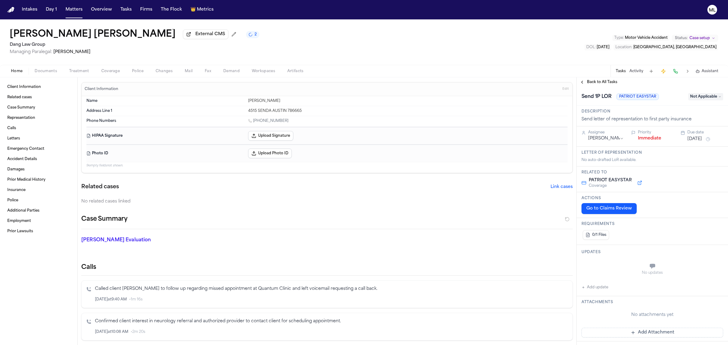
click at [700, 95] on span "Not Applicable" at bounding box center [705, 96] width 35 height 7
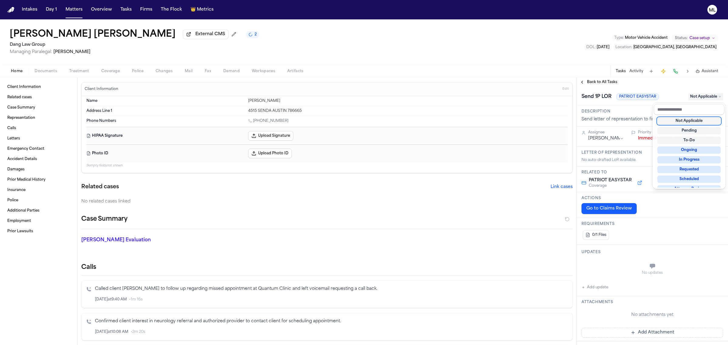
click at [606, 83] on div "**********" at bounding box center [652, 211] width 151 height 268
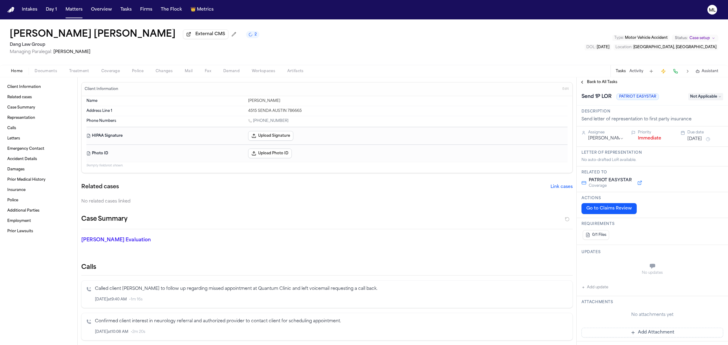
click at [606, 83] on span "Back to All Tasks" at bounding box center [602, 82] width 30 height 5
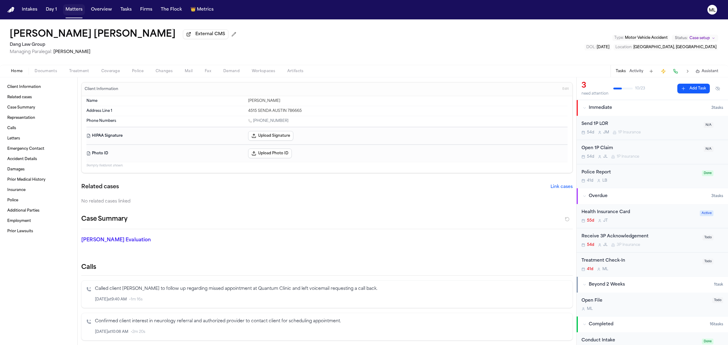
click at [75, 4] on button "Matters" at bounding box center [74, 9] width 22 height 11
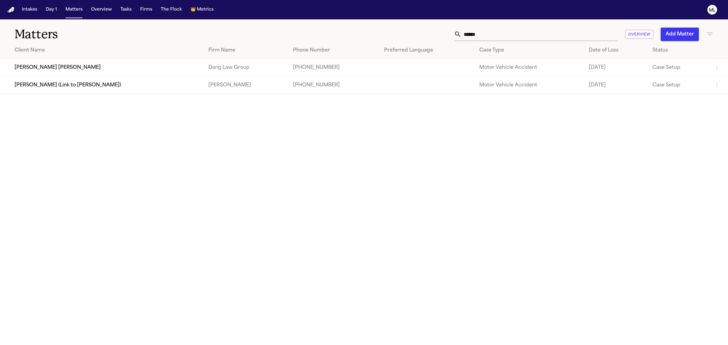
drag, startPoint x: 457, startPoint y: 34, endPoint x: 450, endPoint y: 34, distance: 7.3
click at [450, 34] on div "****** Overview Add Matter" at bounding box center [468, 34] width 489 height 13
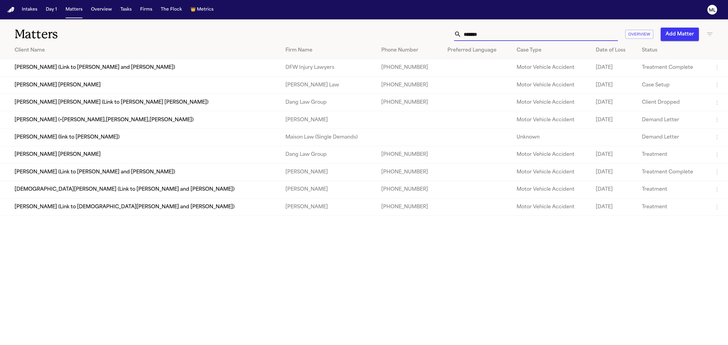
type input "*******"
click at [79, 160] on td "Adan Christian Gomez" at bounding box center [140, 154] width 281 height 17
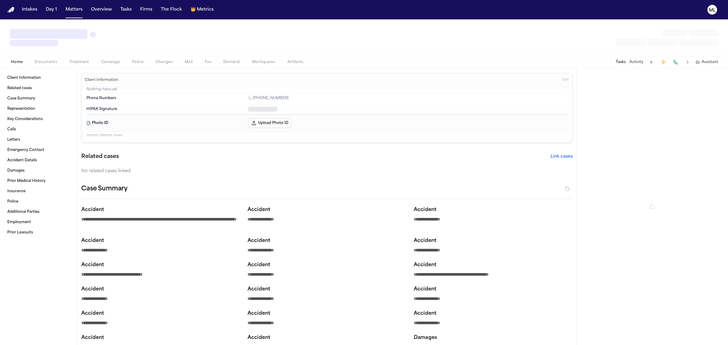
type textarea "*"
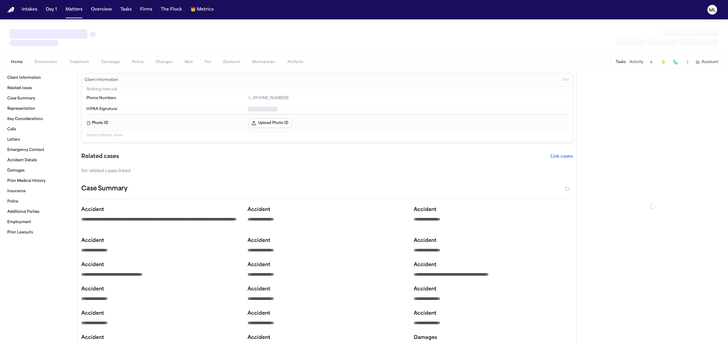
type textarea "*"
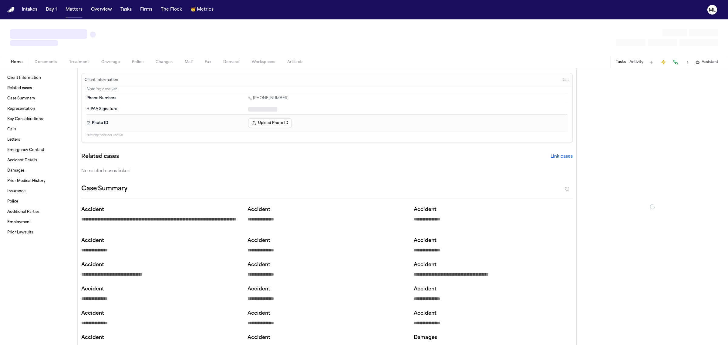
type textarea "*"
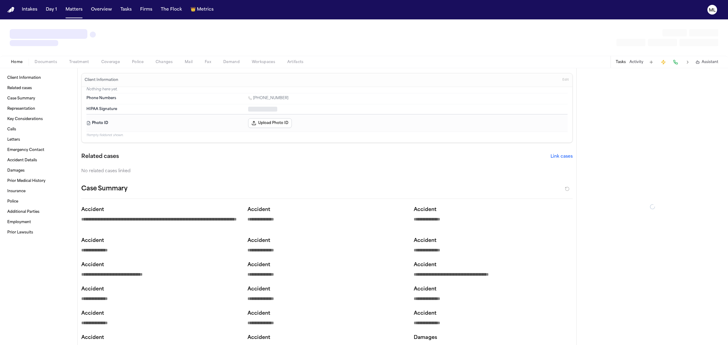
type textarea "*"
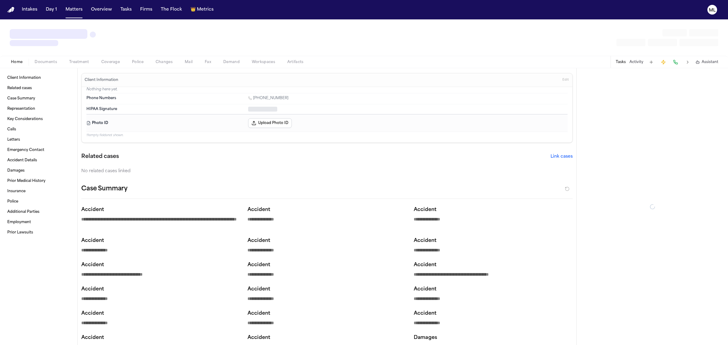
type textarea "*"
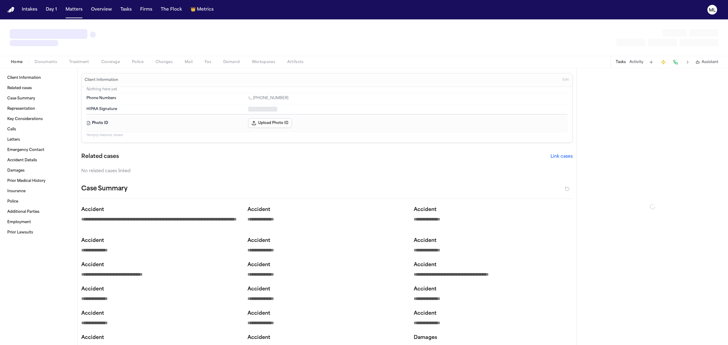
type textarea "*"
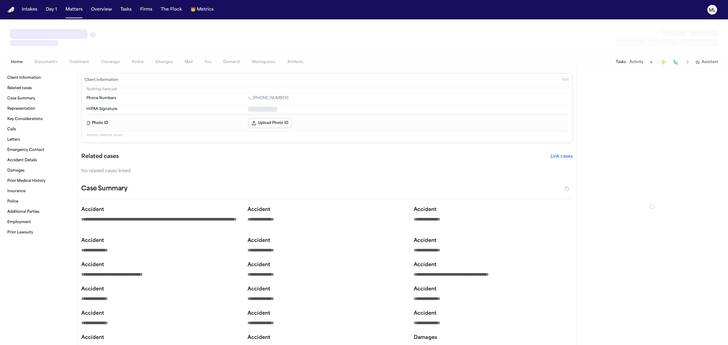
type textarea "*"
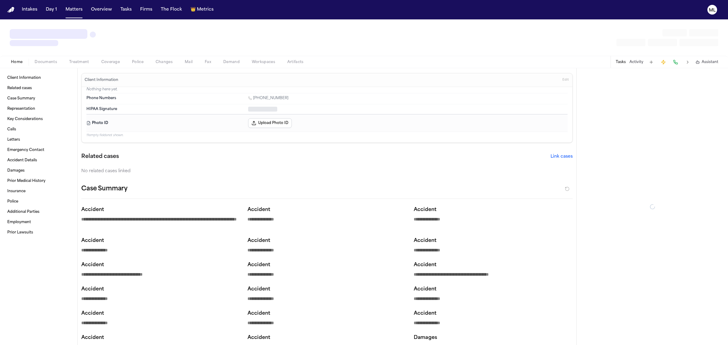
type textarea "*"
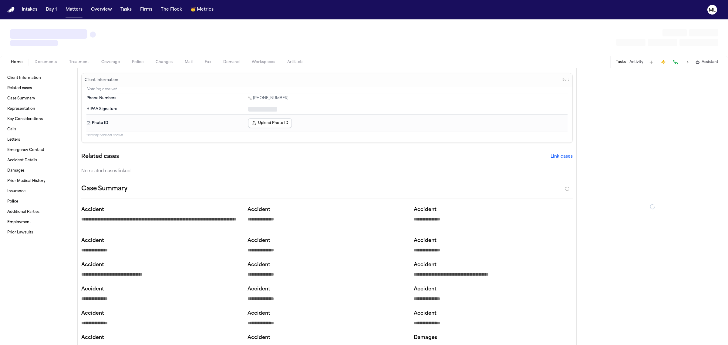
type textarea "*"
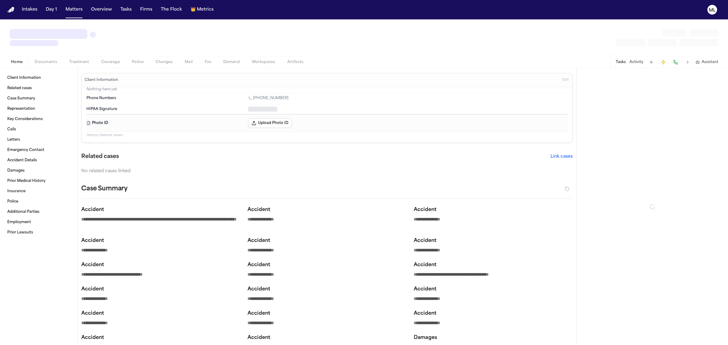
type textarea "*"
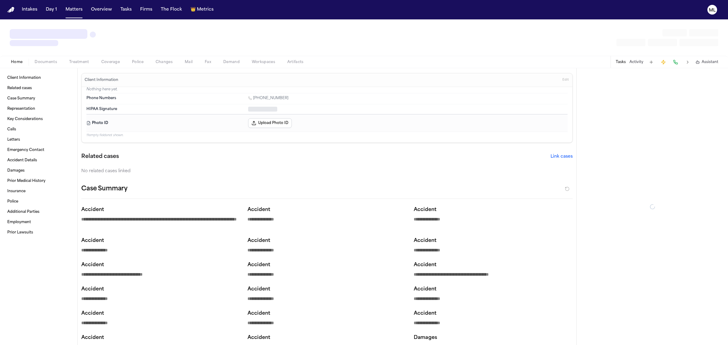
type textarea "*"
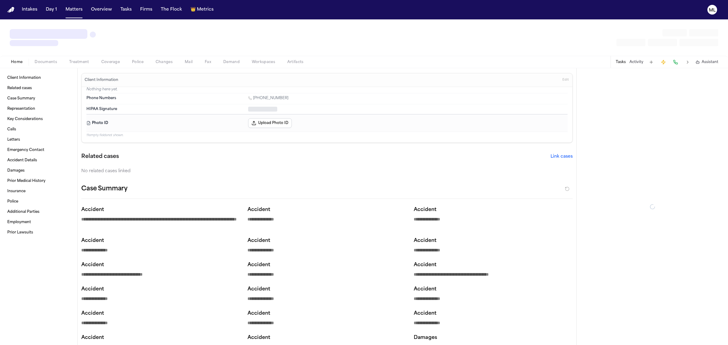
type textarea "*"
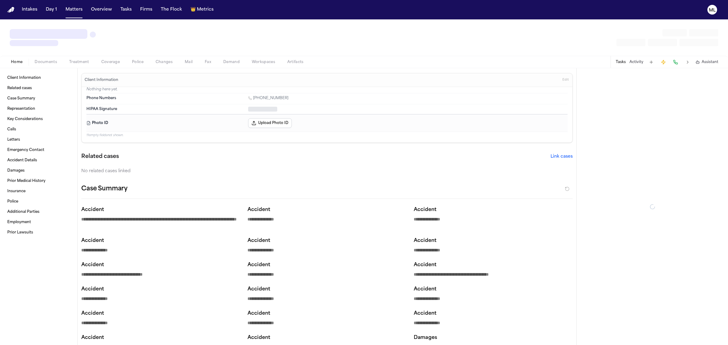
type textarea "*"
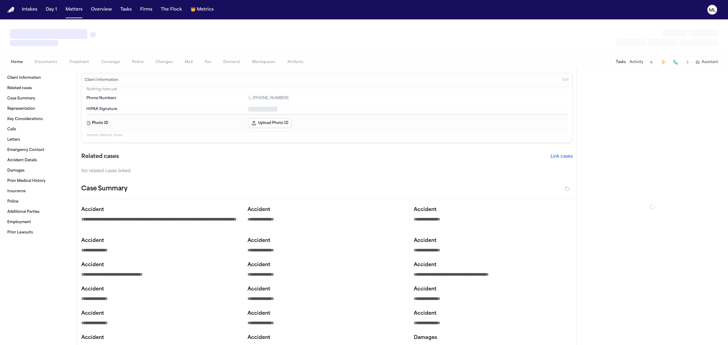
type textarea "*"
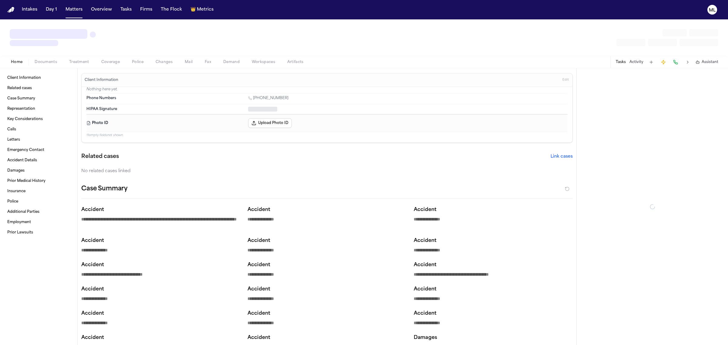
type textarea "*"
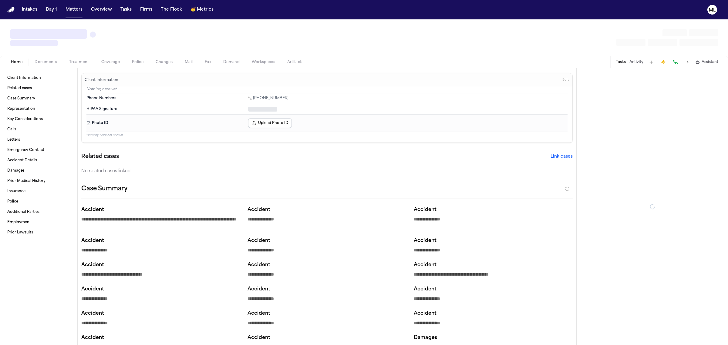
type textarea "*"
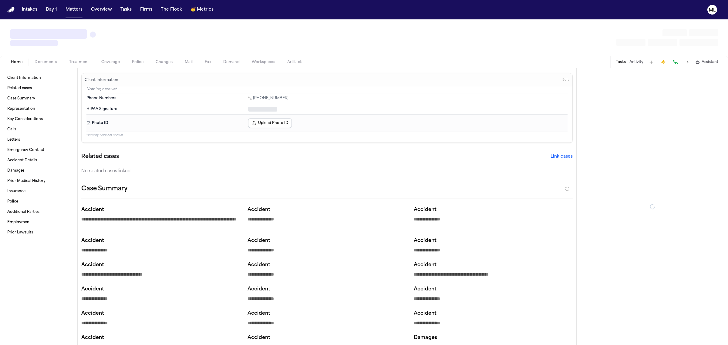
type textarea "*"
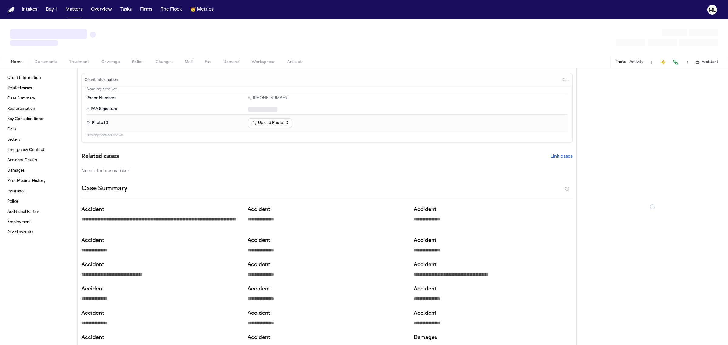
type textarea "*"
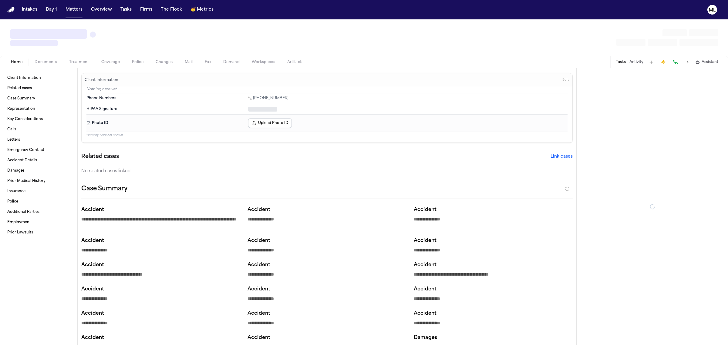
type textarea "*"
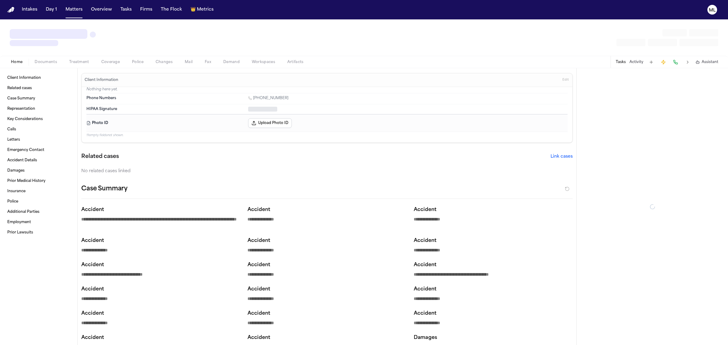
type textarea "*"
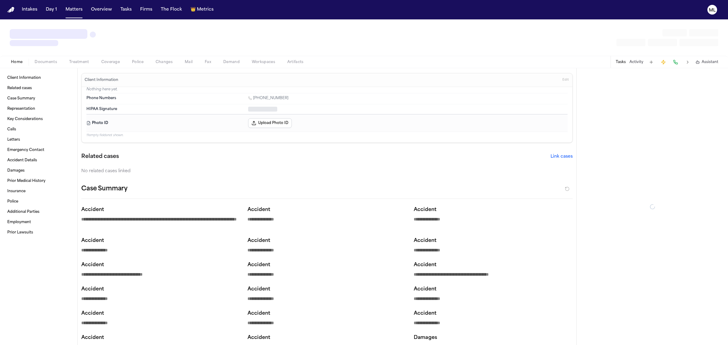
type textarea "*"
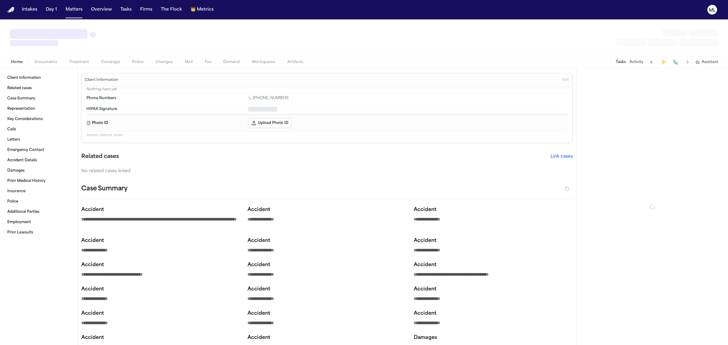
type textarea "*"
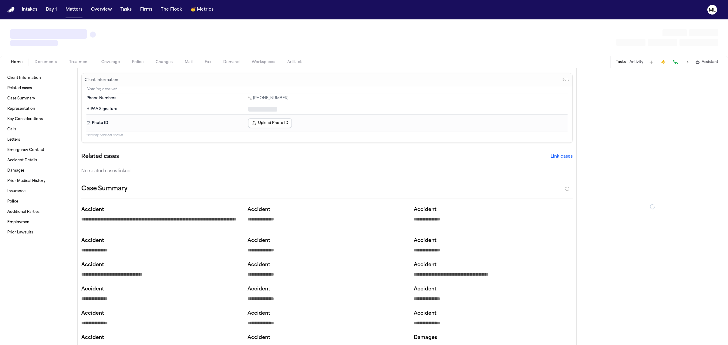
type textarea "*"
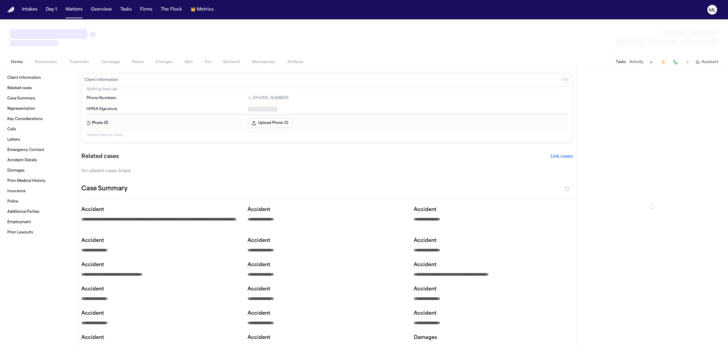
type textarea "*"
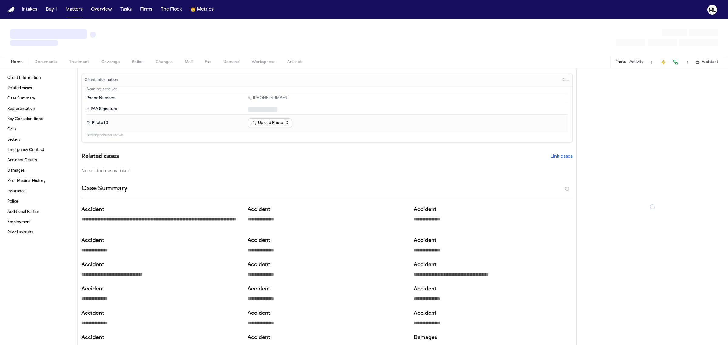
type textarea "*"
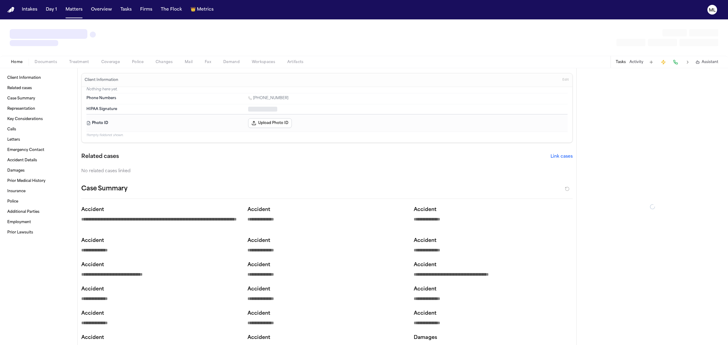
type textarea "*"
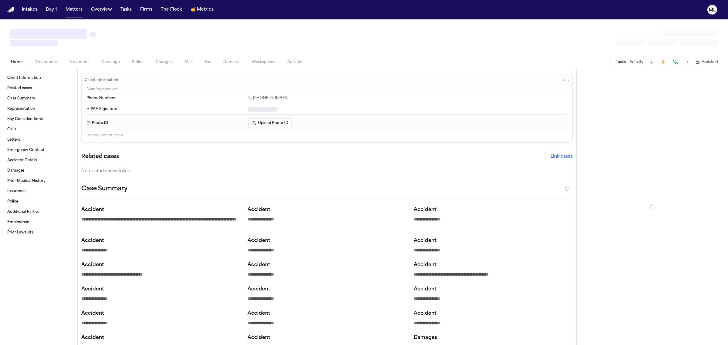
type textarea "*"
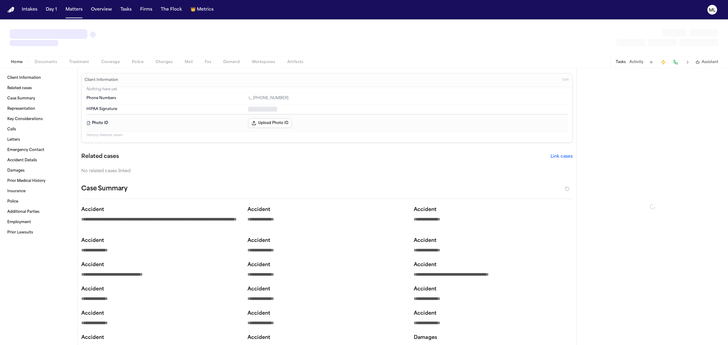
type textarea "*"
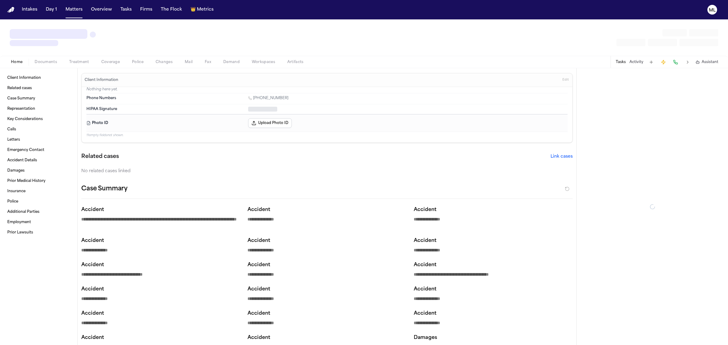
type textarea "*"
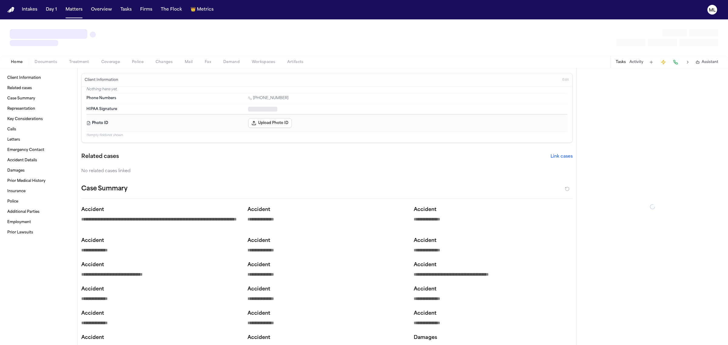
type textarea "*"
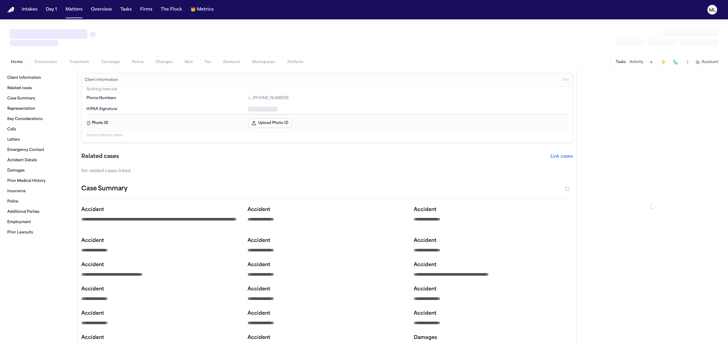
type textarea "*"
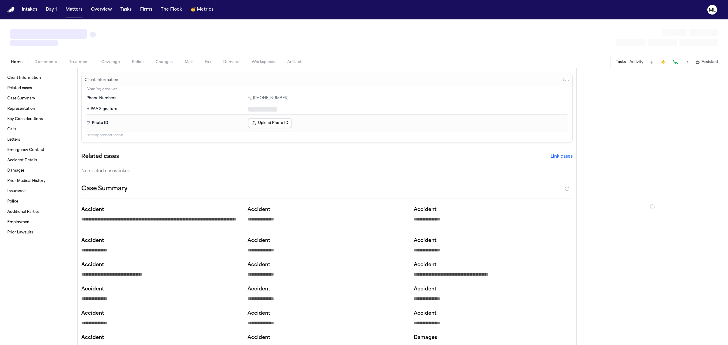
type textarea "*"
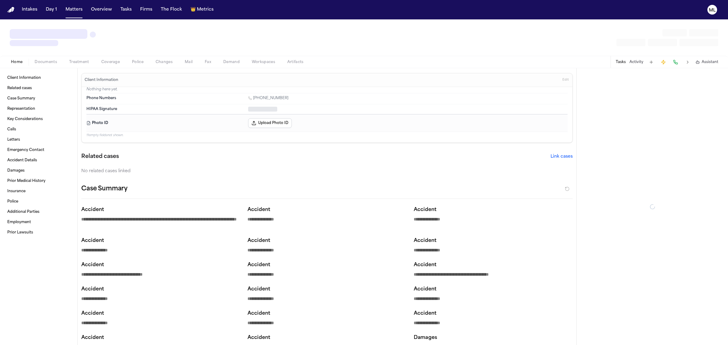
type textarea "*"
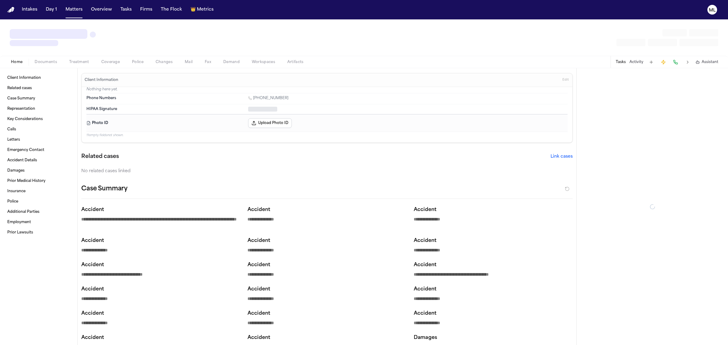
type textarea "*"
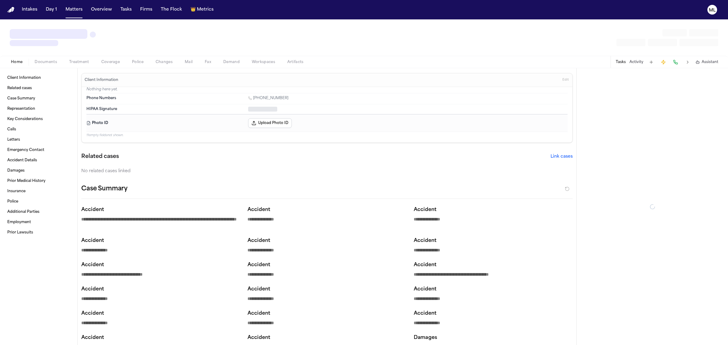
type textarea "*"
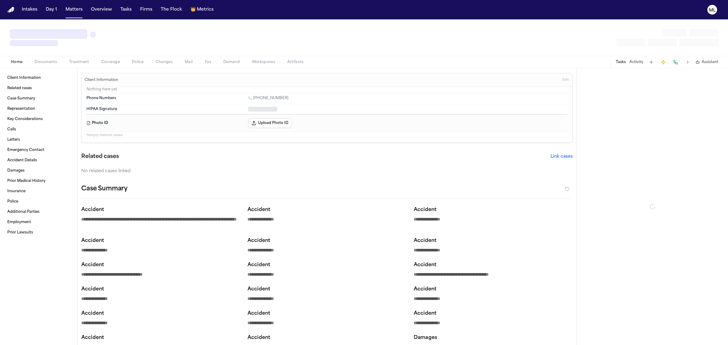
type textarea "*"
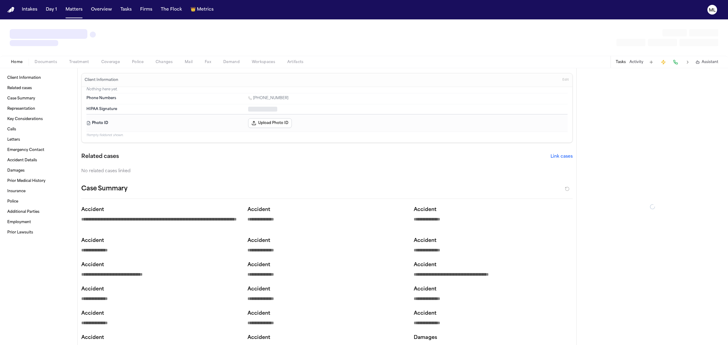
type textarea "*"
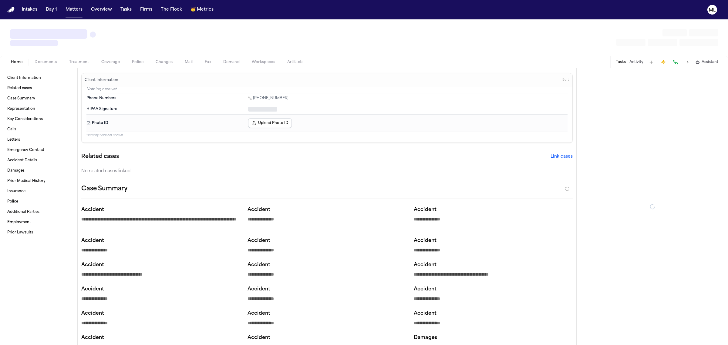
type textarea "*"
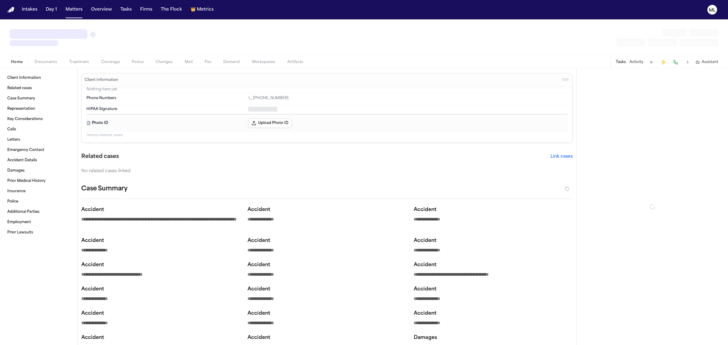
type textarea "*"
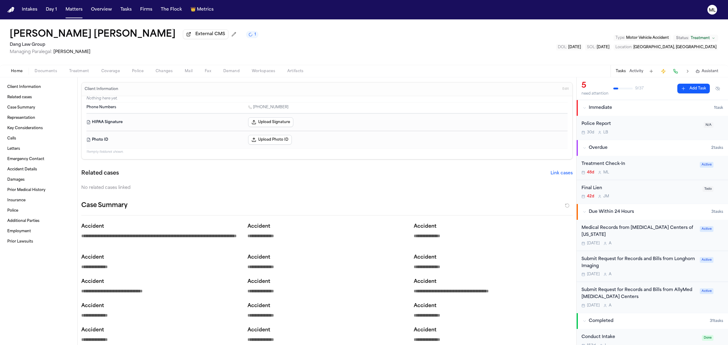
click at [645, 172] on div "48d M L" at bounding box center [638, 172] width 115 height 5
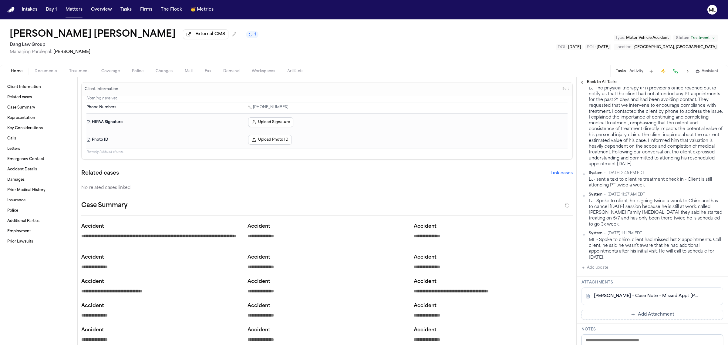
scroll to position [190, 0]
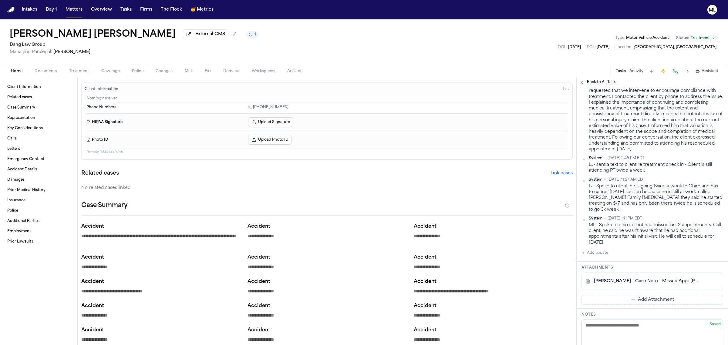
click at [596, 249] on button "Add update" at bounding box center [594, 252] width 27 height 7
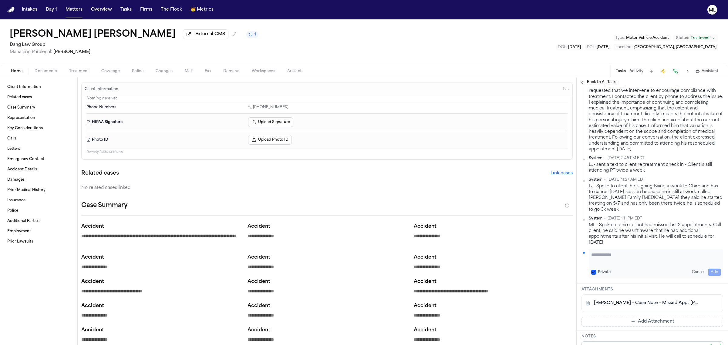
click at [596, 252] on textarea "Add your update" at bounding box center [656, 258] width 130 height 12
click at [713, 269] on button "Add" at bounding box center [714, 272] width 12 height 7
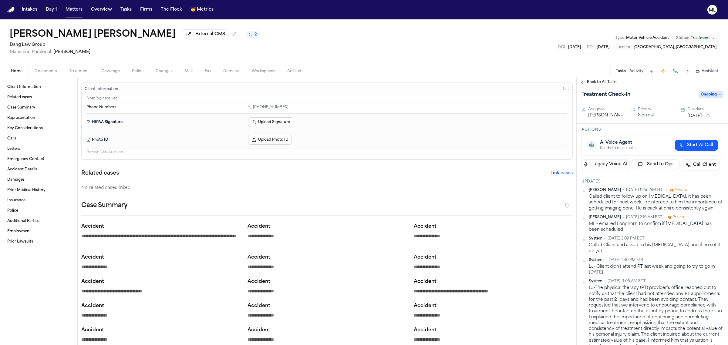
scroll to position [0, 0]
click at [695, 119] on button "Aug 15, 2025" at bounding box center [694, 118] width 15 height 6
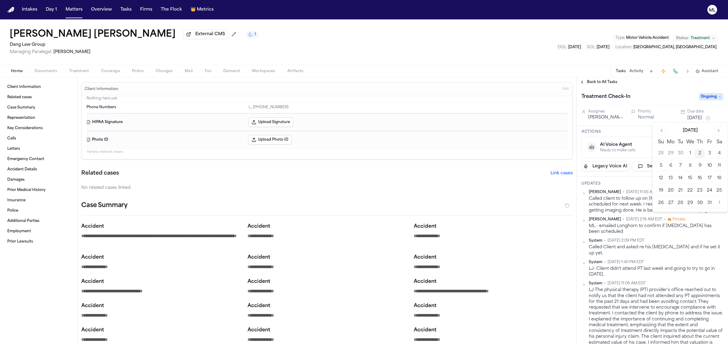
click at [702, 167] on button "9" at bounding box center [700, 166] width 10 height 10
click at [73, 9] on button "Matters" at bounding box center [74, 9] width 22 height 11
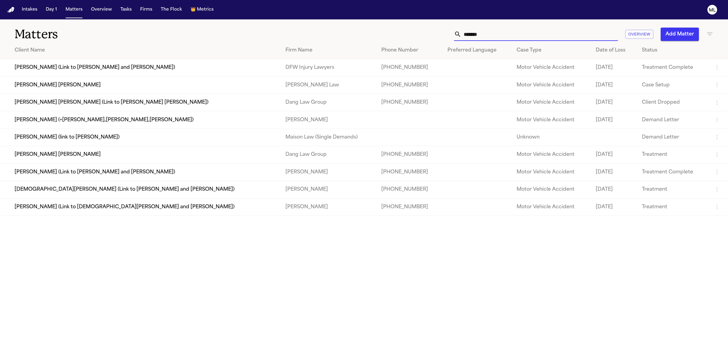
drag, startPoint x: 505, startPoint y: 33, endPoint x: 438, endPoint y: 33, distance: 66.7
click at [438, 33] on div "******* Overview Add Matter" at bounding box center [468, 34] width 489 height 13
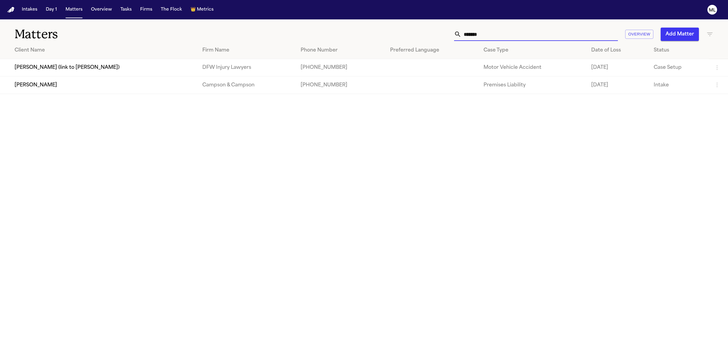
click at [107, 90] on td "Franklyn Johnson" at bounding box center [98, 84] width 197 height 17
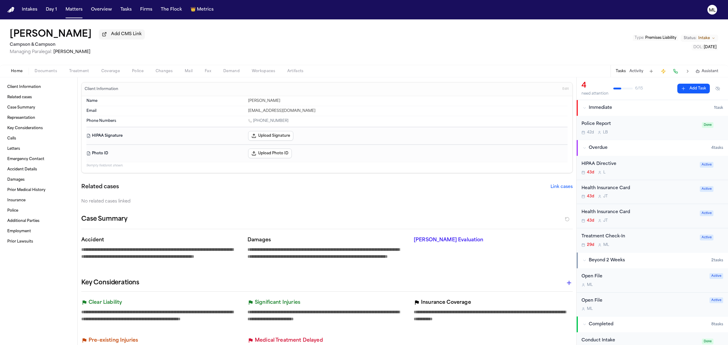
click at [661, 242] on div "Treatment Check-In 29d M L" at bounding box center [638, 240] width 115 height 14
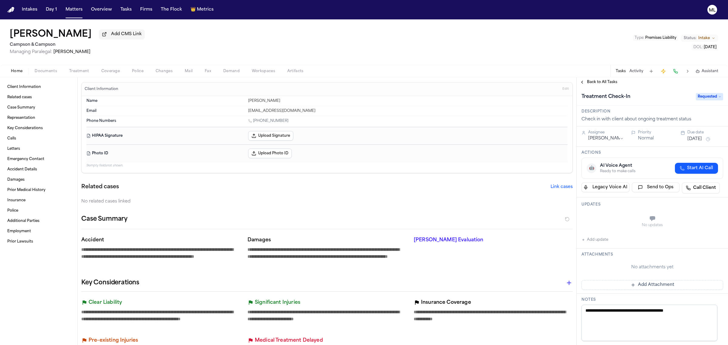
click at [696, 94] on span "Requested" at bounding box center [709, 96] width 27 height 7
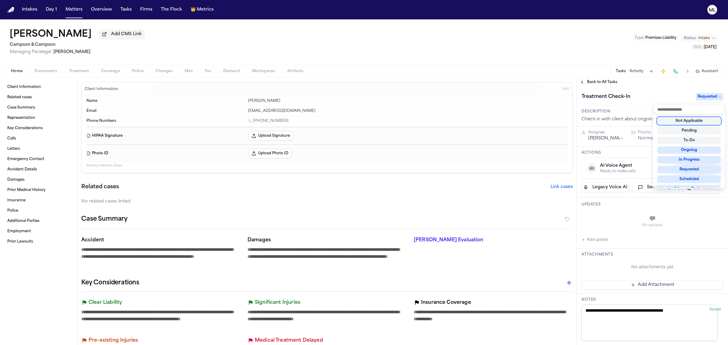
click at [696, 94] on span "Requested" at bounding box center [709, 96] width 27 height 7
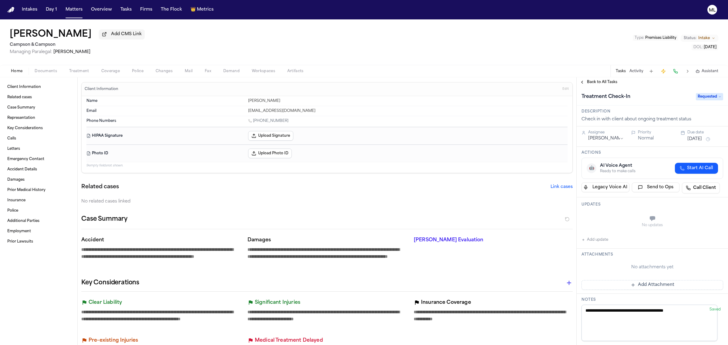
click at [601, 82] on span "Back to All Tasks" at bounding box center [602, 82] width 30 height 5
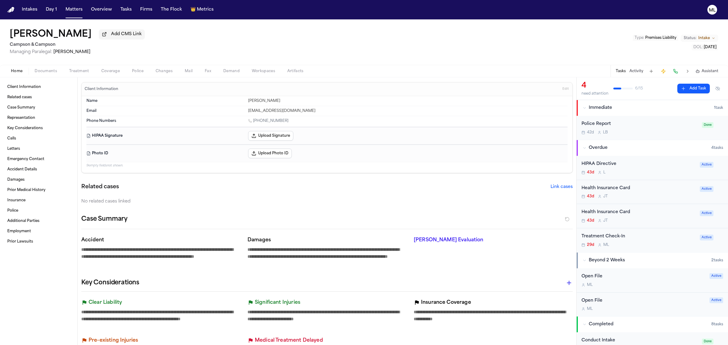
click at [682, 246] on div "29d M L" at bounding box center [638, 245] width 115 height 5
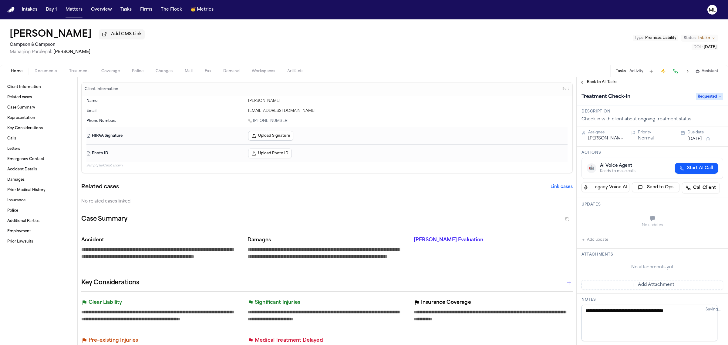
click at [702, 98] on span "Requested" at bounding box center [709, 96] width 27 height 7
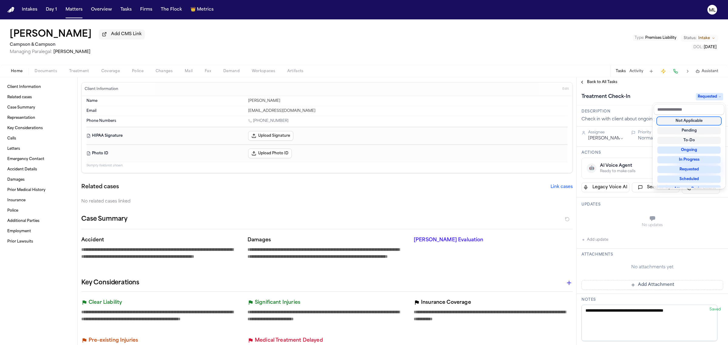
click at [702, 98] on span "Requested" at bounding box center [709, 96] width 27 height 7
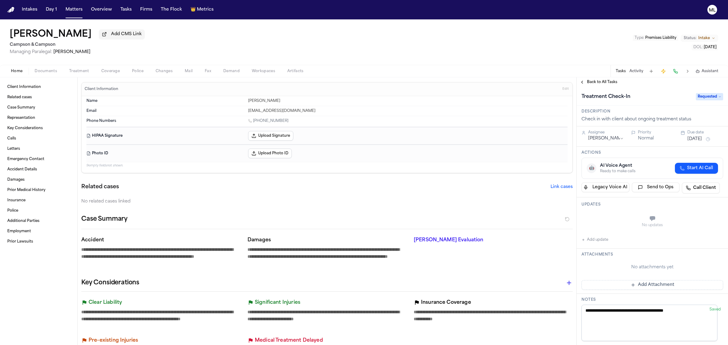
click at [597, 83] on span "Back to All Tasks" at bounding box center [602, 82] width 30 height 5
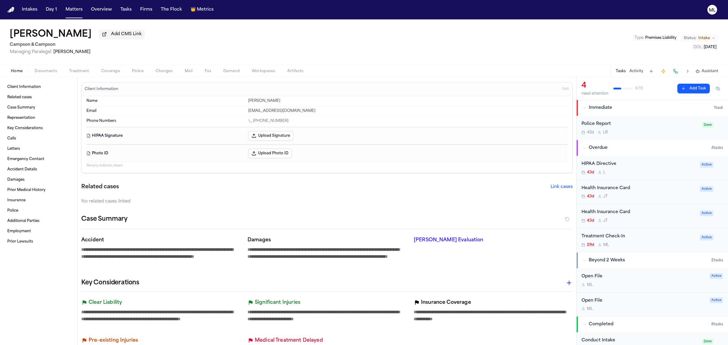
click at [665, 163] on div "HIPAA Directive" at bounding box center [638, 164] width 115 height 7
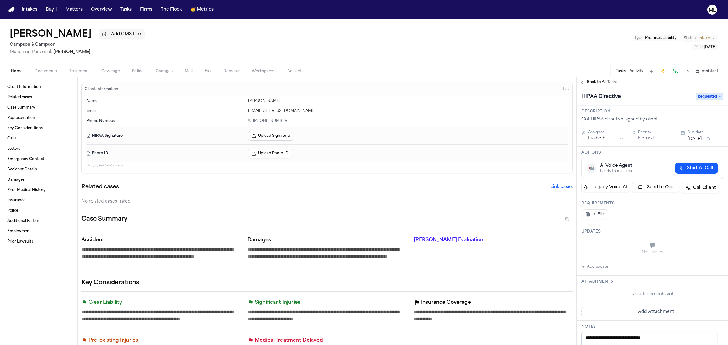
click at [701, 96] on span "Requested" at bounding box center [709, 96] width 27 height 7
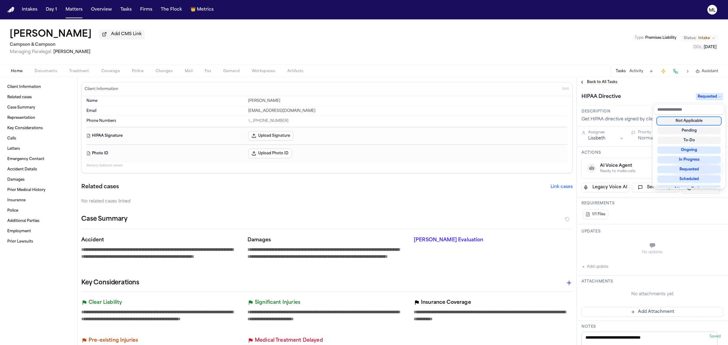
click at [701, 96] on span "Requested" at bounding box center [709, 96] width 27 height 7
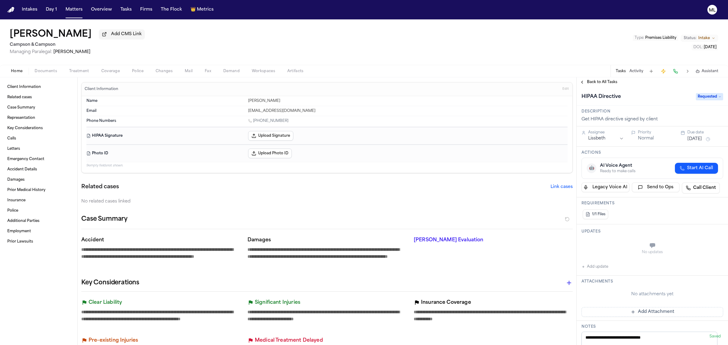
click at [595, 79] on div "Back to All Tasks" at bounding box center [652, 82] width 151 height 10
click at [595, 84] on span "Back to All Tasks" at bounding box center [602, 82] width 30 height 5
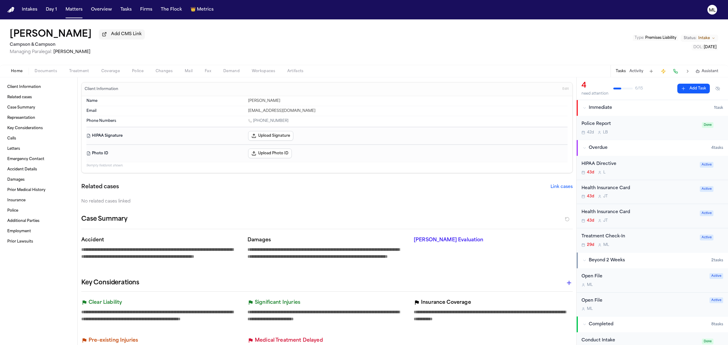
click at [671, 166] on div "HIPAA Directive" at bounding box center [638, 164] width 115 height 7
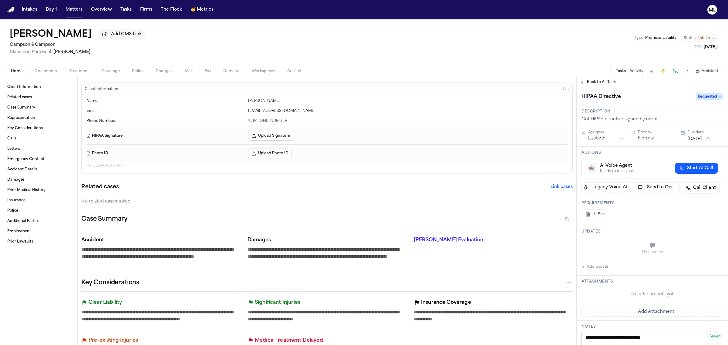
click at [696, 98] on span "Requested" at bounding box center [709, 96] width 27 height 7
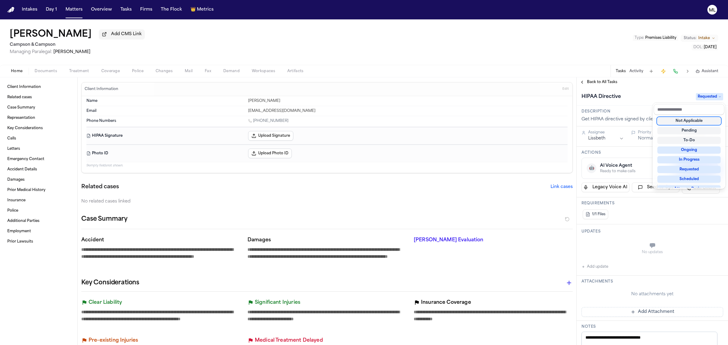
click at [682, 122] on div "Not Applicable" at bounding box center [688, 120] width 63 height 7
click at [592, 82] on div "**********" at bounding box center [652, 211] width 151 height 268
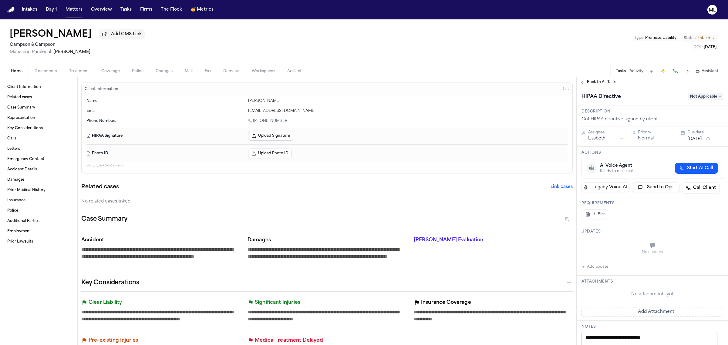
click at [593, 82] on span "Back to All Tasks" at bounding box center [602, 82] width 30 height 5
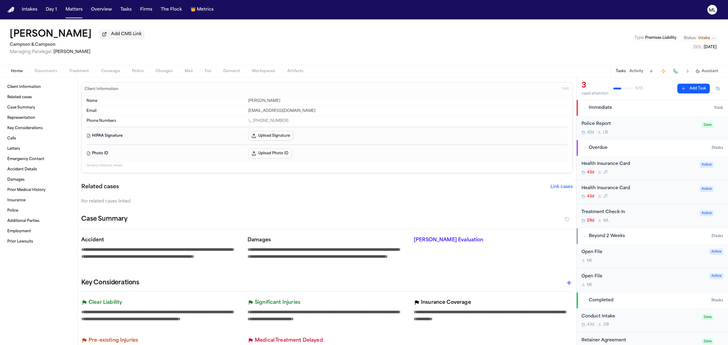
click at [673, 164] on div "Health Insurance Card" at bounding box center [638, 164] width 115 height 7
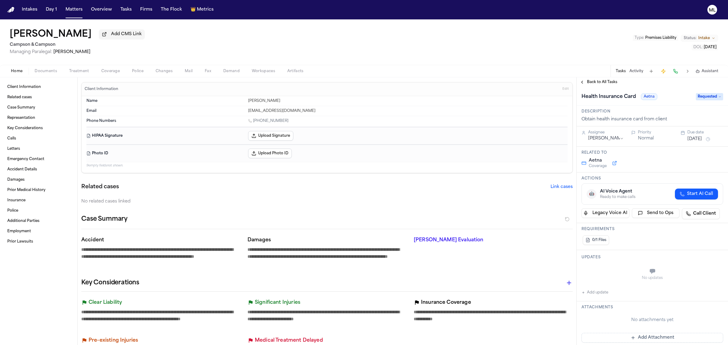
click at [696, 99] on span "Requested" at bounding box center [709, 96] width 27 height 7
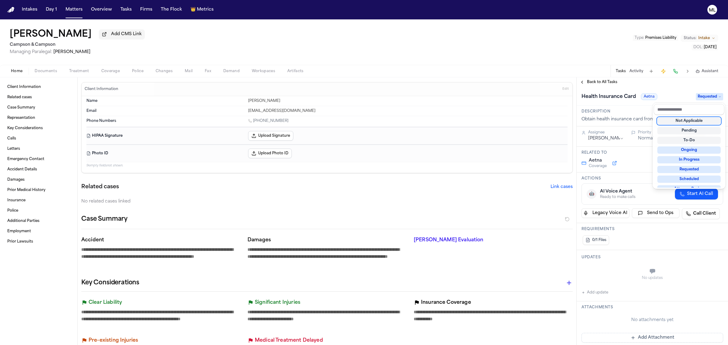
click at [672, 122] on div "Not Applicable" at bounding box center [688, 120] width 63 height 7
click at [592, 79] on div "**********" at bounding box center [652, 211] width 151 height 268
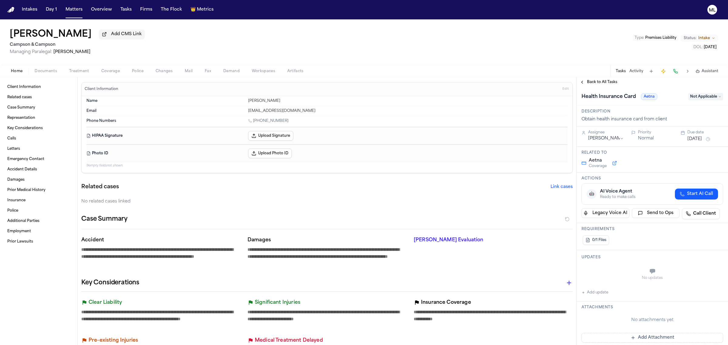
click at [594, 80] on span "Back to All Tasks" at bounding box center [602, 82] width 30 height 5
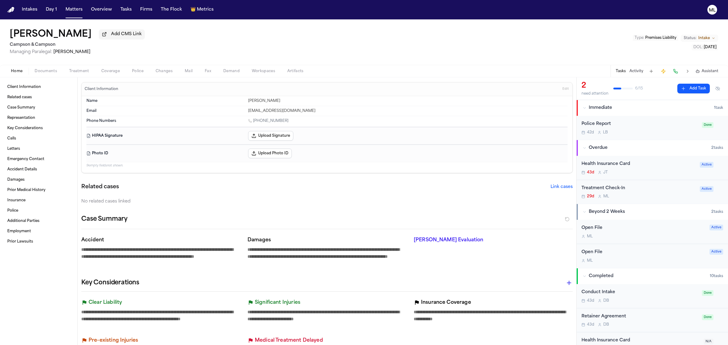
click at [663, 173] on div "43d J T" at bounding box center [638, 172] width 115 height 5
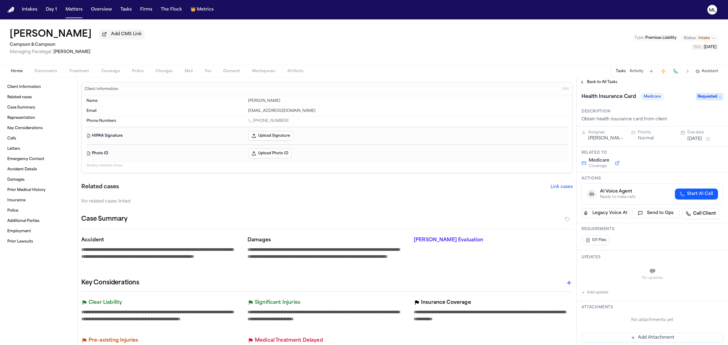
click at [695, 92] on div "Health Insurance Card Medicare Requested" at bounding box center [652, 97] width 142 height 10
click at [695, 102] on div "Health Insurance Card Medicare Requested" at bounding box center [652, 97] width 142 height 10
click at [696, 96] on span "Requested" at bounding box center [709, 96] width 27 height 7
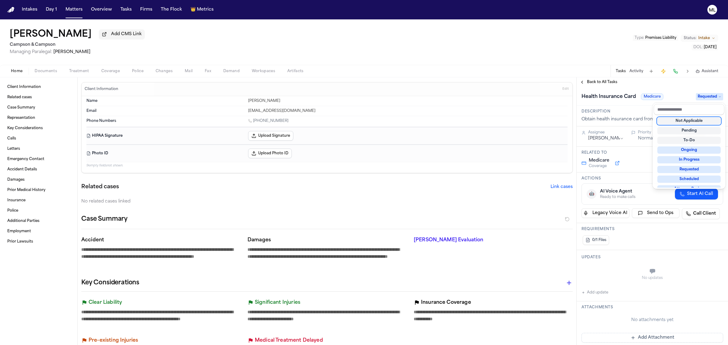
click at [690, 119] on div "Not Applicable" at bounding box center [688, 120] width 63 height 7
click at [594, 79] on div "**********" at bounding box center [652, 211] width 151 height 268
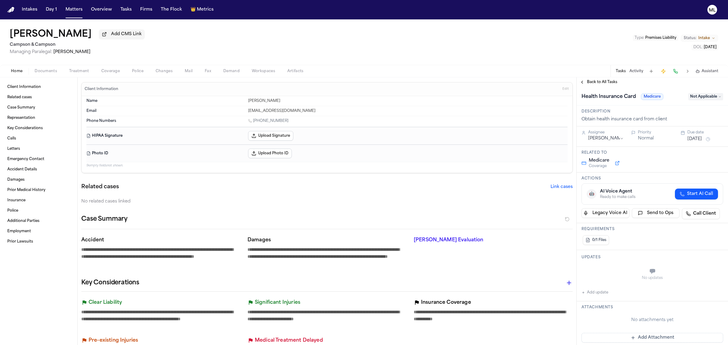
click at [594, 80] on span "Back to All Tasks" at bounding box center [602, 82] width 30 height 5
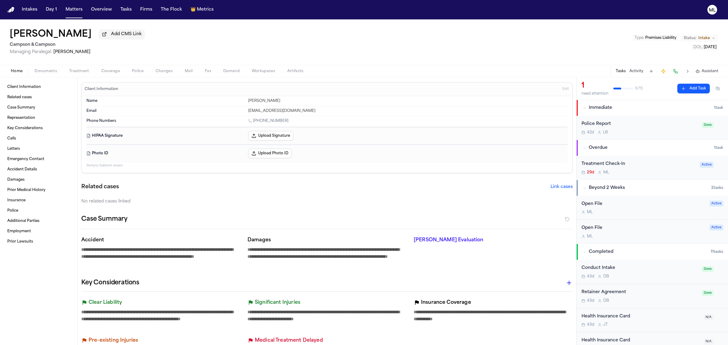
click at [655, 168] on div "Treatment Check-In 29d M L" at bounding box center [638, 168] width 115 height 14
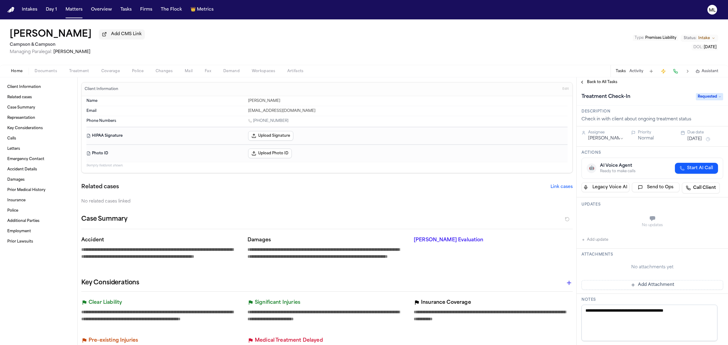
click at [697, 96] on span "Requested" at bounding box center [709, 96] width 27 height 7
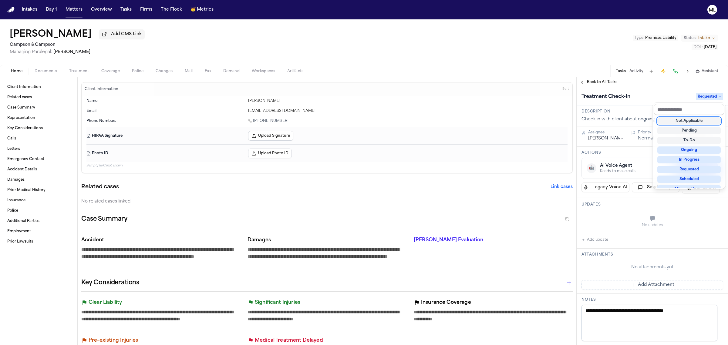
click at [678, 122] on div "Not Applicable" at bounding box center [688, 120] width 63 height 7
click at [593, 80] on div "**********" at bounding box center [652, 211] width 151 height 268
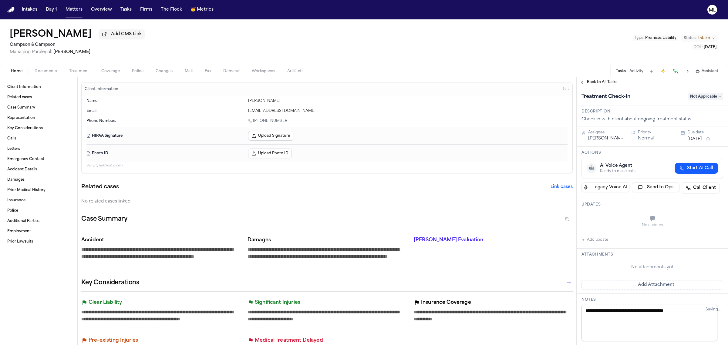
click at [593, 80] on span "Back to All Tasks" at bounding box center [602, 82] width 30 height 5
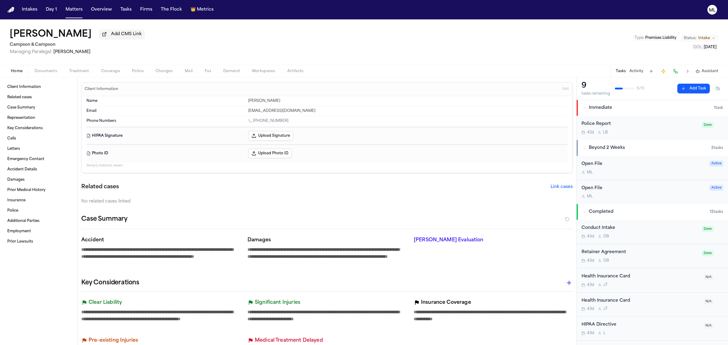
click at [674, 174] on div "M L" at bounding box center [643, 172] width 124 height 5
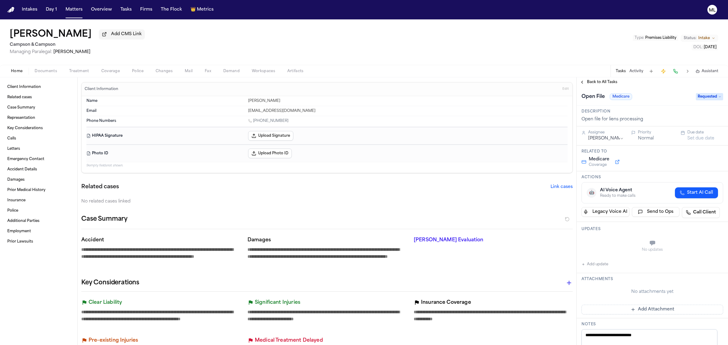
click at [696, 96] on span "Requested" at bounding box center [709, 96] width 27 height 7
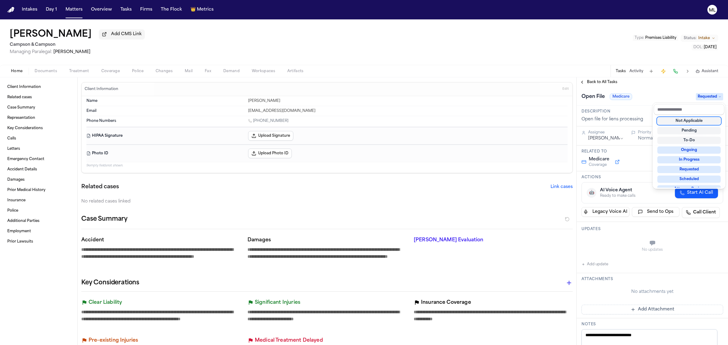
click at [683, 122] on div "Not Applicable" at bounding box center [688, 120] width 63 height 7
click at [593, 80] on div "**********" at bounding box center [652, 211] width 151 height 268
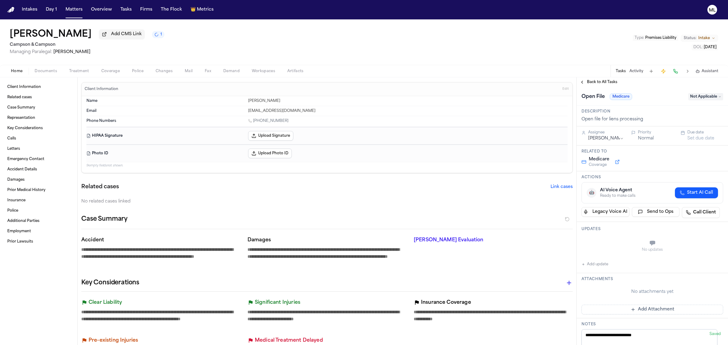
click at [593, 80] on span "Back to All Tasks" at bounding box center [602, 82] width 30 height 5
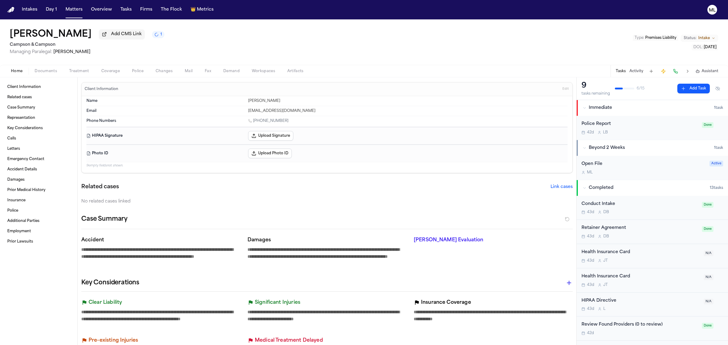
click at [660, 176] on div "Open File M L Active" at bounding box center [652, 168] width 151 height 24
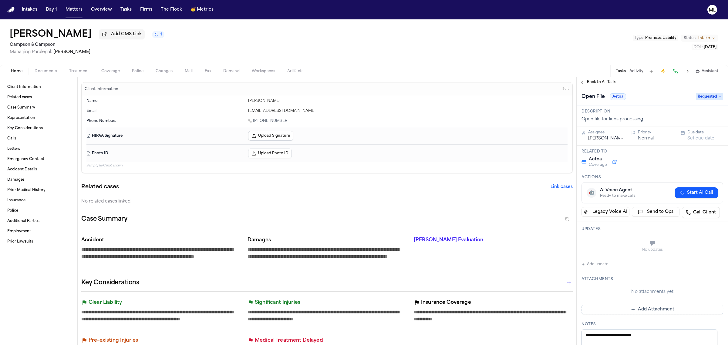
click at [698, 95] on span "Requested" at bounding box center [709, 96] width 27 height 7
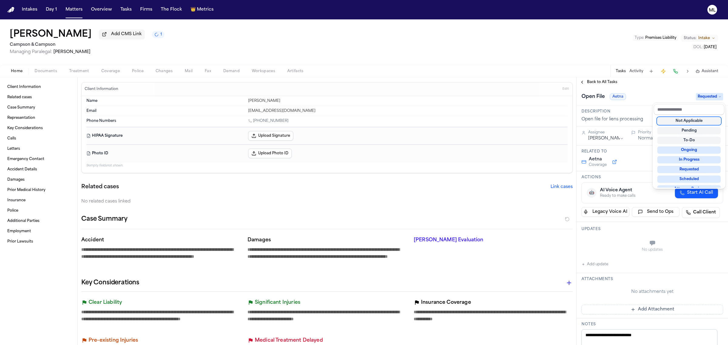
click at [682, 123] on div "Not Applicable" at bounding box center [688, 120] width 63 height 7
click at [600, 80] on div "**********" at bounding box center [652, 211] width 151 height 268
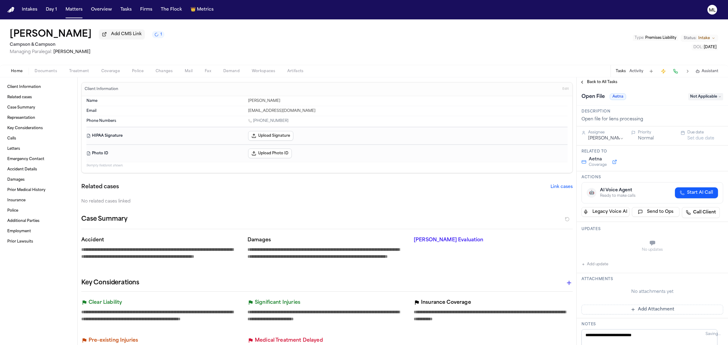
click at [600, 80] on span "Back to All Tasks" at bounding box center [602, 82] width 30 height 5
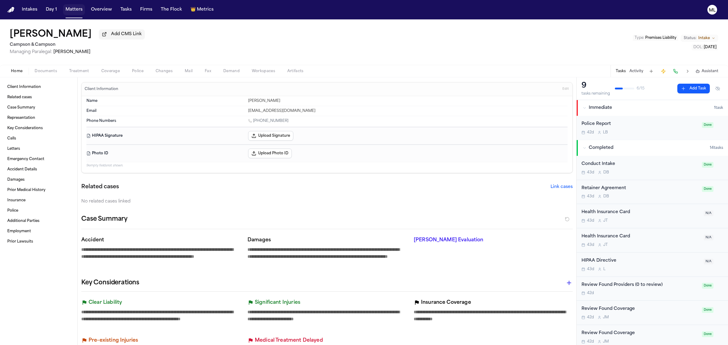
click at [67, 11] on button "Matters" at bounding box center [74, 9] width 22 height 11
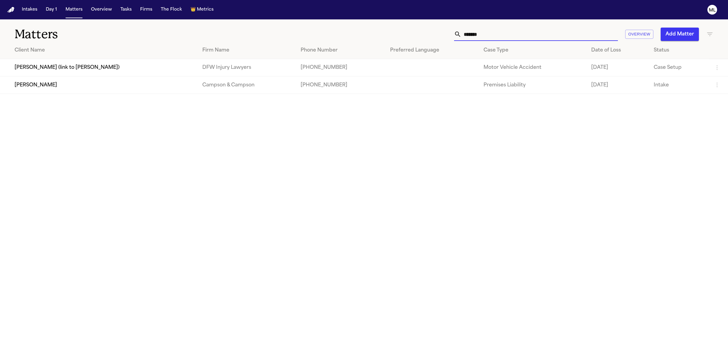
drag, startPoint x: 495, startPoint y: 37, endPoint x: 437, endPoint y: 36, distance: 58.2
click at [437, 36] on div "******* Overview Add Matter" at bounding box center [468, 34] width 489 height 13
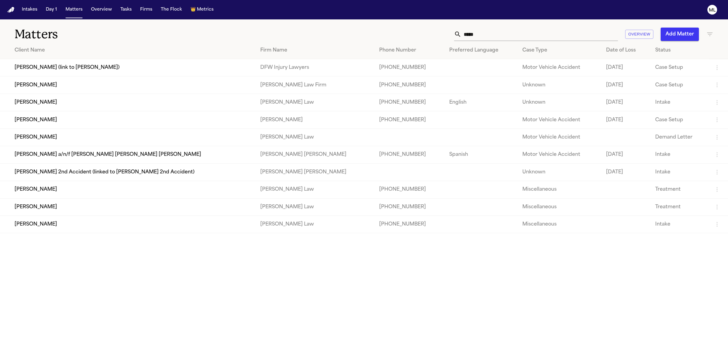
click at [26, 116] on td "Cassius Matthis" at bounding box center [127, 119] width 255 height 17
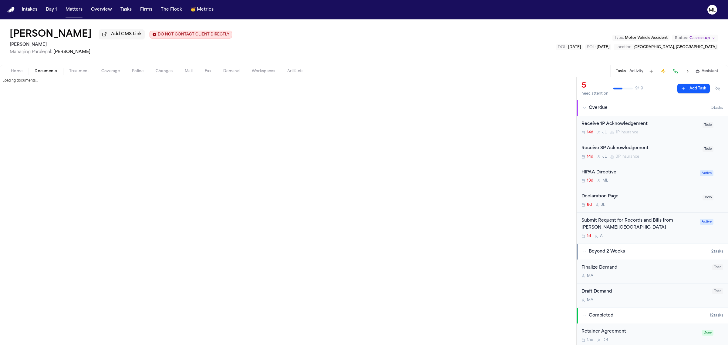
click at [42, 73] on span "Documents" at bounding box center [46, 71] width 22 height 5
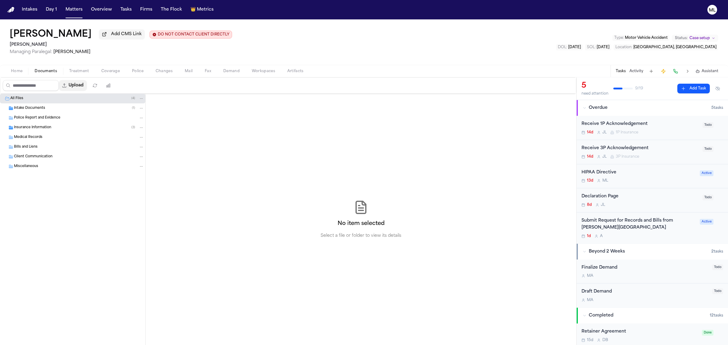
click at [87, 84] on button "Upload" at bounding box center [73, 85] width 28 height 11
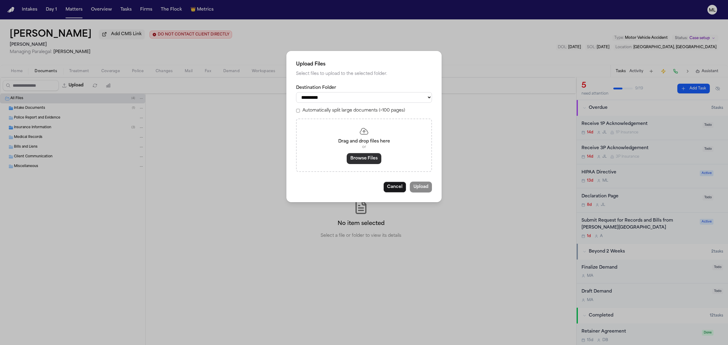
click at [355, 154] on button "Browse Files" at bounding box center [364, 158] width 35 height 11
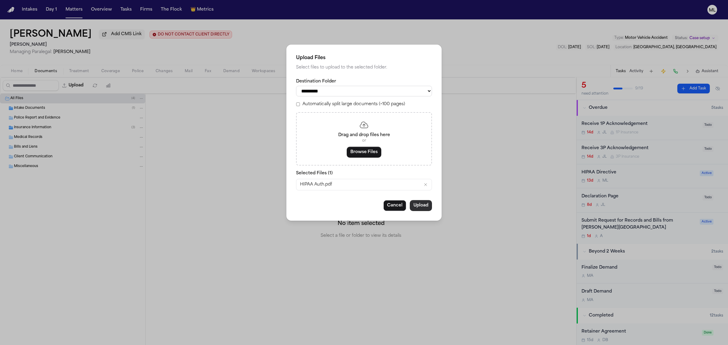
click at [416, 204] on button "Upload" at bounding box center [421, 205] width 22 height 11
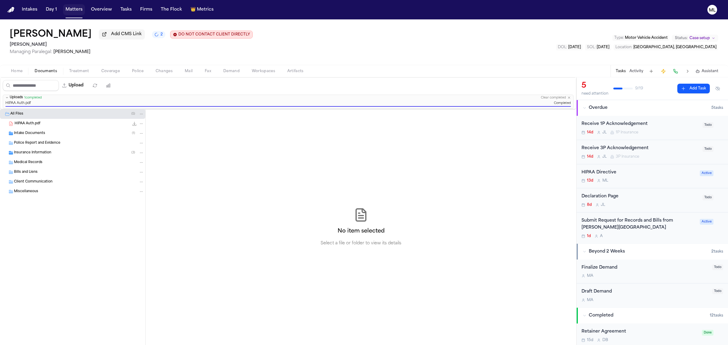
click at [73, 6] on button "Matters" at bounding box center [74, 9] width 22 height 11
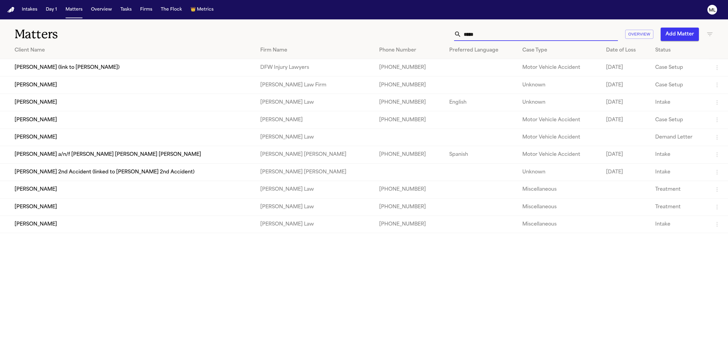
drag, startPoint x: 483, startPoint y: 33, endPoint x: 447, endPoint y: 37, distance: 36.0
click at [447, 37] on div "***** Overview Add Matter" at bounding box center [468, 34] width 489 height 13
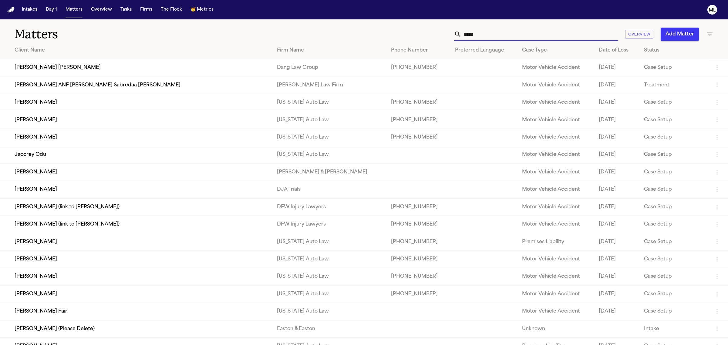
type input "*****"
click at [78, 194] on td "[PERSON_NAME]" at bounding box center [136, 189] width 272 height 17
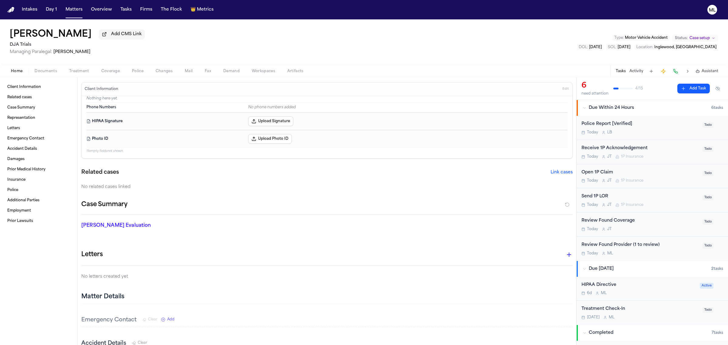
click at [115, 71] on span "Coverage" at bounding box center [110, 71] width 19 height 5
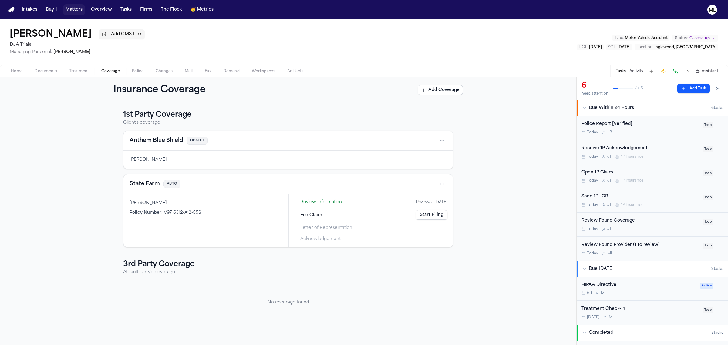
click at [75, 9] on button "Matters" at bounding box center [74, 9] width 22 height 11
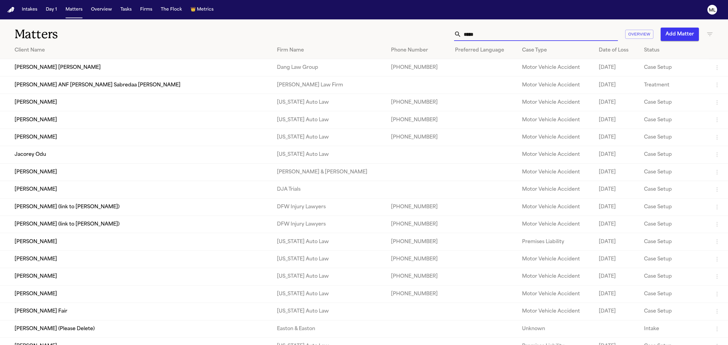
drag, startPoint x: 494, startPoint y: 34, endPoint x: 447, endPoint y: 32, distance: 46.4
click at [447, 32] on div "***** Overview Add Matter" at bounding box center [468, 34] width 489 height 13
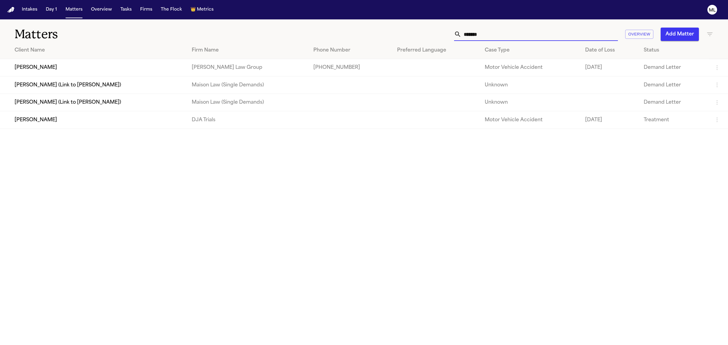
type input "*******"
click at [53, 118] on td "Suzanne Manneh" at bounding box center [93, 119] width 187 height 17
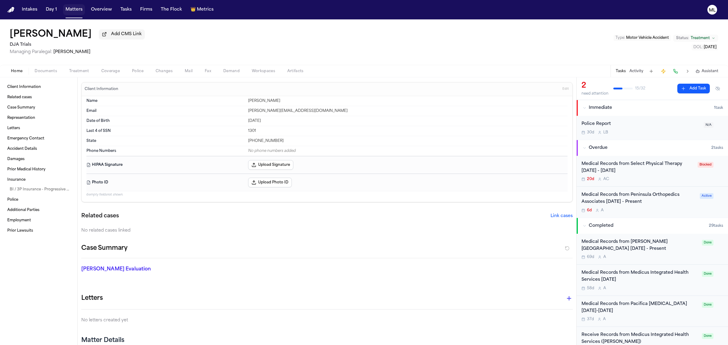
drag, startPoint x: 68, startPoint y: 14, endPoint x: 260, endPoint y: 12, distance: 191.7
click at [69, 14] on button "Matters" at bounding box center [74, 9] width 22 height 11
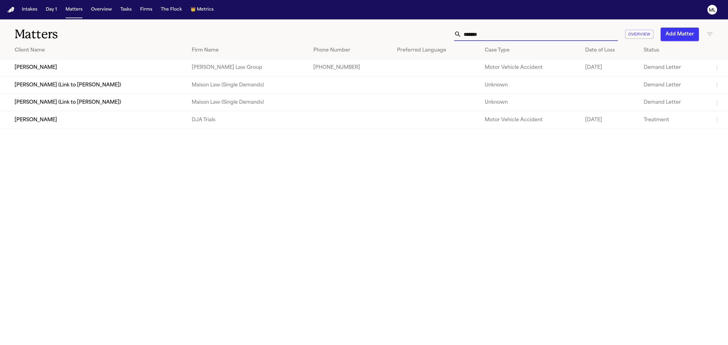
drag, startPoint x: 486, startPoint y: 35, endPoint x: 440, endPoint y: 35, distance: 45.5
click at [440, 35] on div "******* Overview Add Matter" at bounding box center [468, 34] width 489 height 13
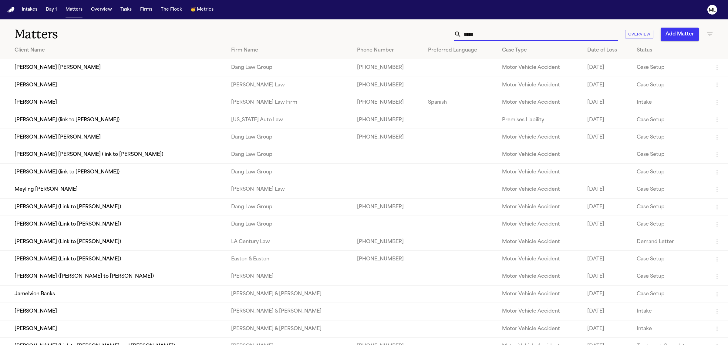
type input "*****"
click at [66, 69] on td "Melba Lilian Carrasco Palma" at bounding box center [113, 67] width 226 height 17
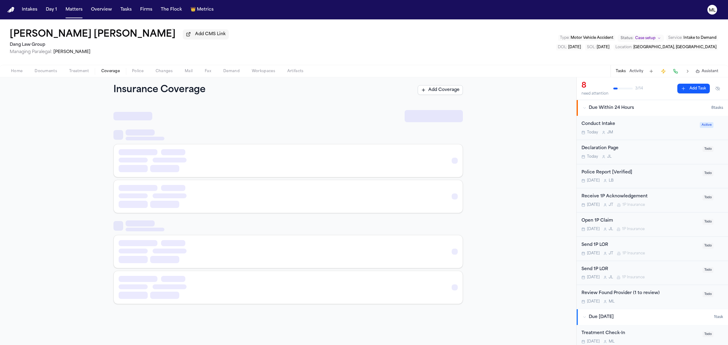
click at [115, 71] on span "Coverage" at bounding box center [110, 71] width 19 height 5
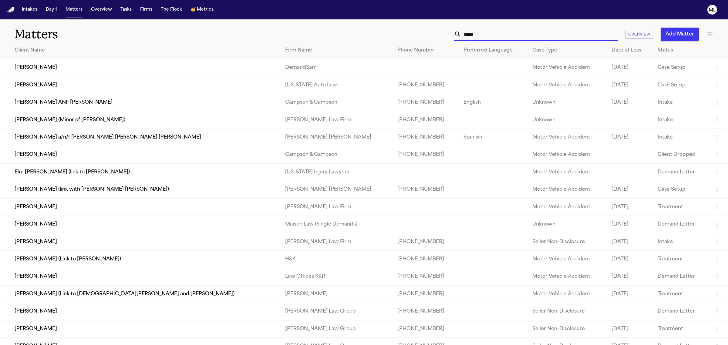
drag, startPoint x: 490, startPoint y: 38, endPoint x: 437, endPoint y: 38, distance: 52.5
click at [437, 38] on div "***** Overview Add Matter" at bounding box center [468, 34] width 489 height 13
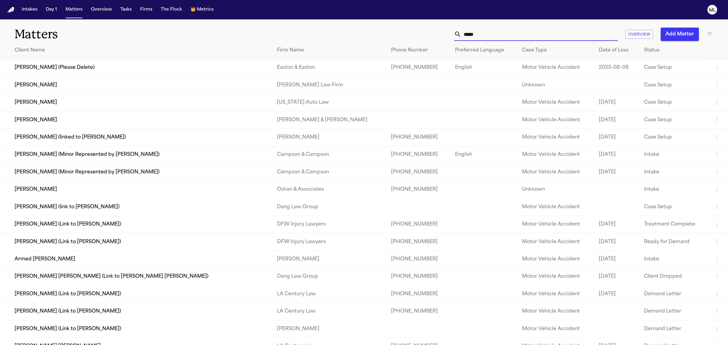
type input "*****"
click at [77, 254] on td "Armed [PERSON_NAME]" at bounding box center [136, 259] width 272 height 17
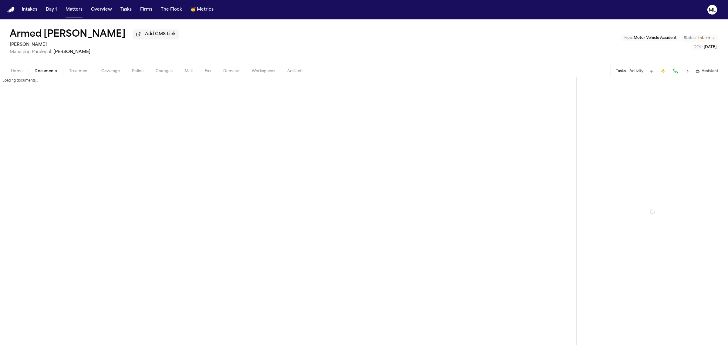
click at [47, 72] on span "Documents" at bounding box center [46, 71] width 22 height 5
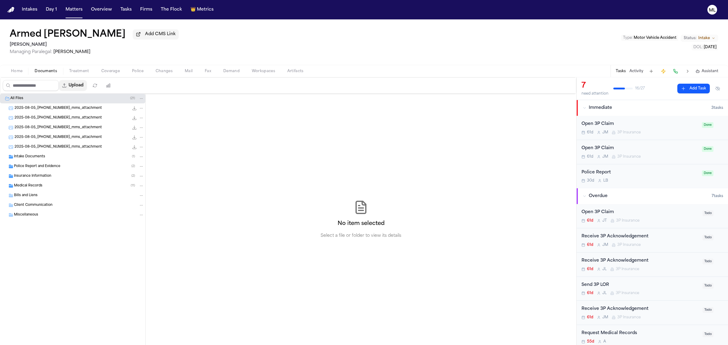
click at [77, 86] on button "Upload" at bounding box center [73, 85] width 28 height 11
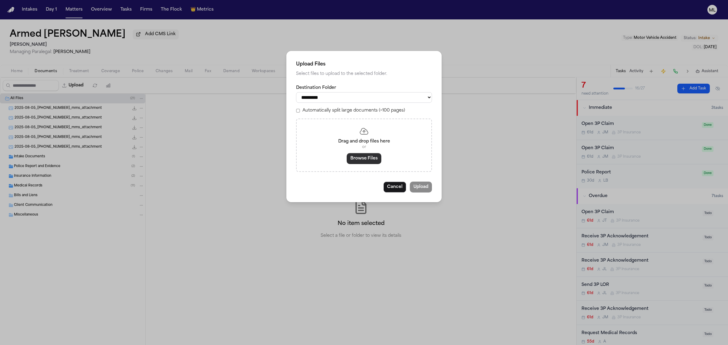
click at [366, 156] on button "Browse Files" at bounding box center [364, 158] width 35 height 11
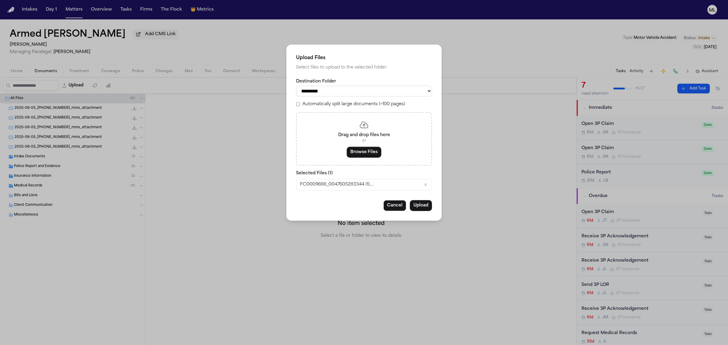
click at [420, 211] on div "**********" at bounding box center [363, 133] width 155 height 176
click at [420, 209] on button "Upload" at bounding box center [421, 205] width 22 height 11
